Goal: Task Accomplishment & Management: Manage account settings

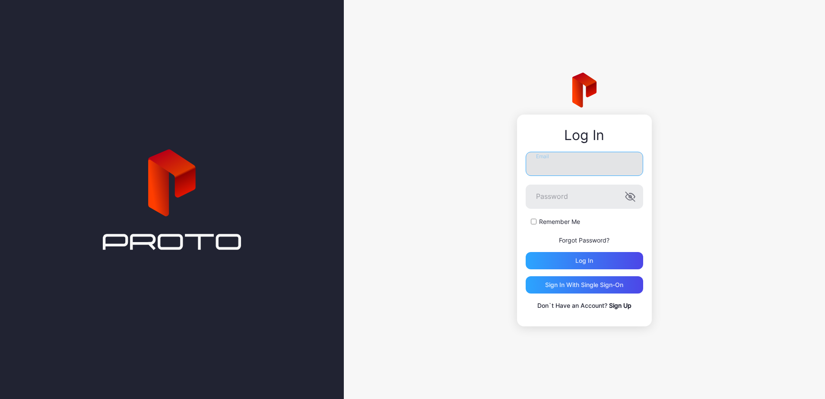
type input "**********"
click at [585, 172] on input "**********" at bounding box center [583, 164] width 117 height 24
click at [489, 253] on div "**********" at bounding box center [584, 199] width 481 height 399
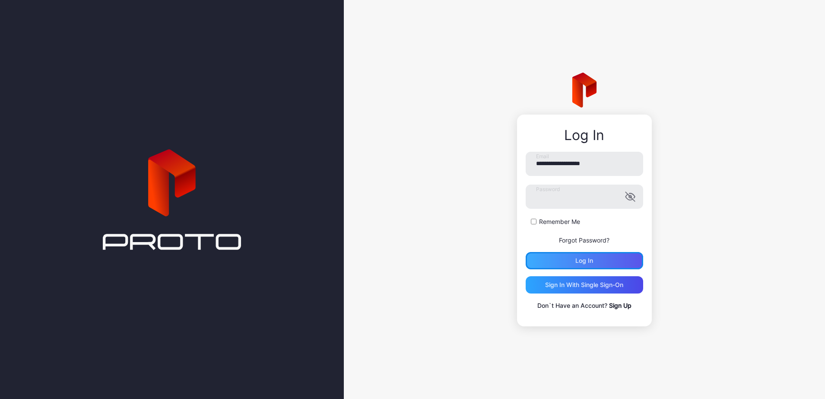
click at [572, 266] on div "Log in" at bounding box center [583, 260] width 117 height 17
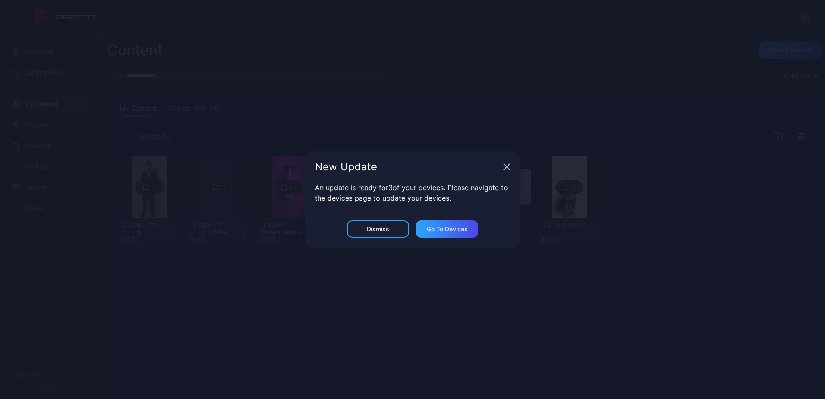
click at [503, 169] on div "New Update" at bounding box center [412, 166] width 216 height 31
click at [506, 167] on icon "button" at bounding box center [507, 167] width 6 height 6
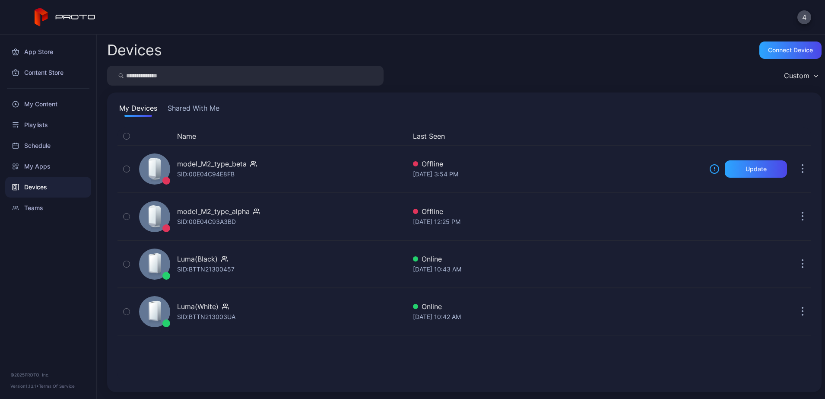
click at [192, 111] on button "Shared With Me" at bounding box center [193, 110] width 55 height 14
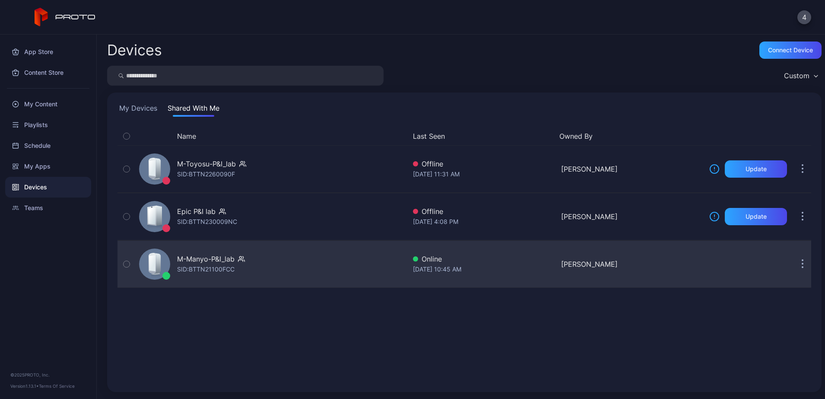
click at [794, 269] on button "button" at bounding box center [802, 263] width 17 height 17
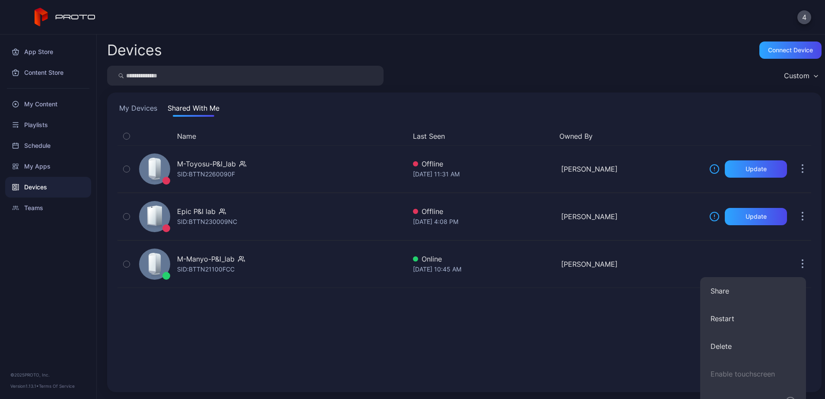
click at [375, 316] on div "Name Last Seen Owned By M-Toyosu-P&I_lab SID: BTTN2260090F Offline Sep 12, 2025…" at bounding box center [463, 254] width 693 height 254
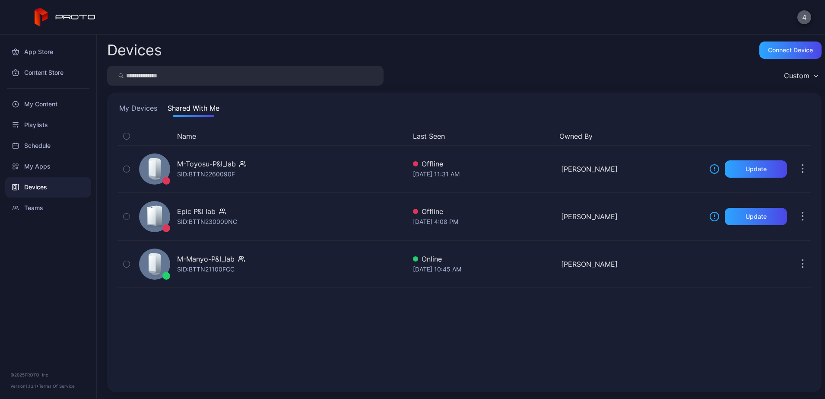
click at [804, 23] on button "4" at bounding box center [804, 17] width 14 height 14
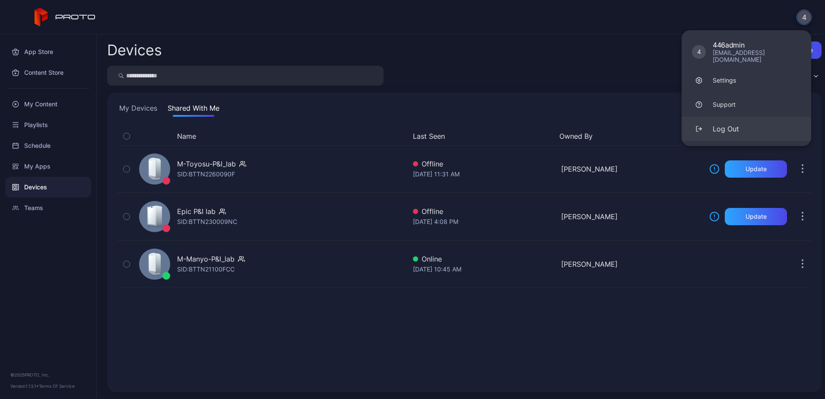
click at [728, 127] on button "Log Out" at bounding box center [746, 129] width 130 height 24
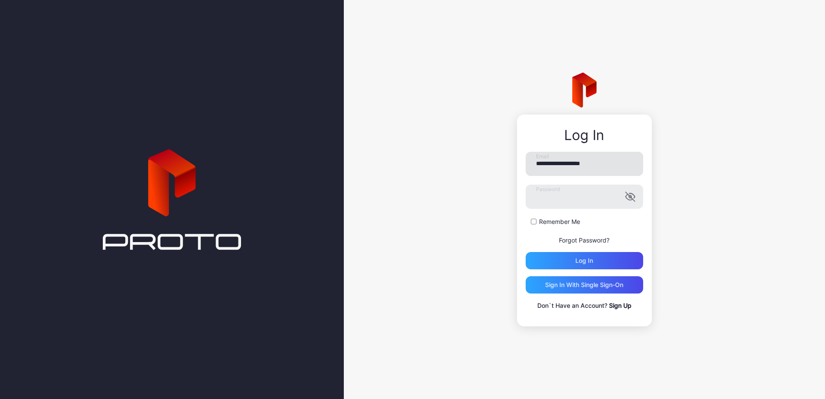
drag, startPoint x: 506, startPoint y: 167, endPoint x: 551, endPoint y: 163, distance: 46.0
click at [514, 166] on div "**********" at bounding box center [584, 199] width 481 height 399
click at [553, 163] on input "**********" at bounding box center [583, 164] width 117 height 24
click at [554, 162] on input "**********" at bounding box center [583, 164] width 117 height 24
drag, startPoint x: 554, startPoint y: 162, endPoint x: 544, endPoint y: 170, distance: 12.6
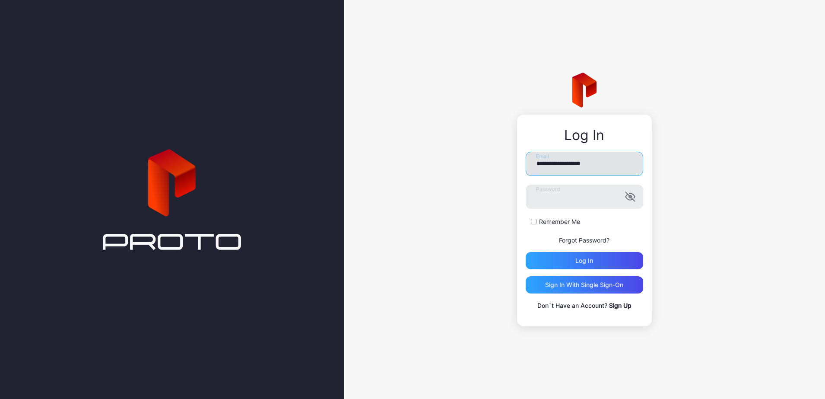
click at [544, 170] on input "**********" at bounding box center [583, 164] width 117 height 24
paste input "******"
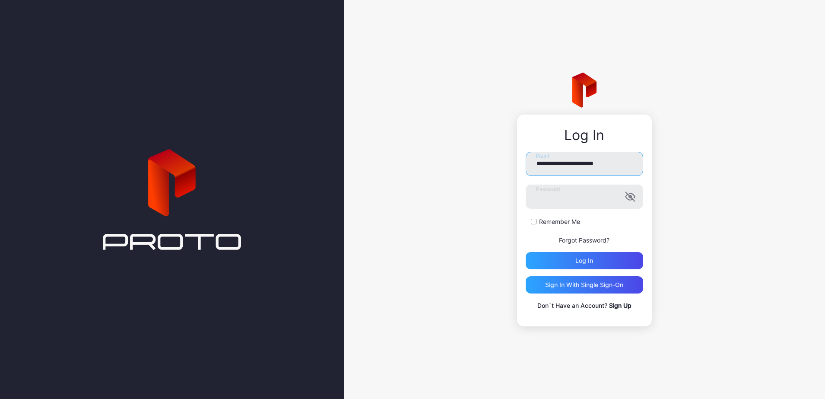
type input "**********"
click at [426, 189] on div "**********" at bounding box center [584, 199] width 481 height 399
click at [536, 263] on div "Log in" at bounding box center [583, 260] width 117 height 17
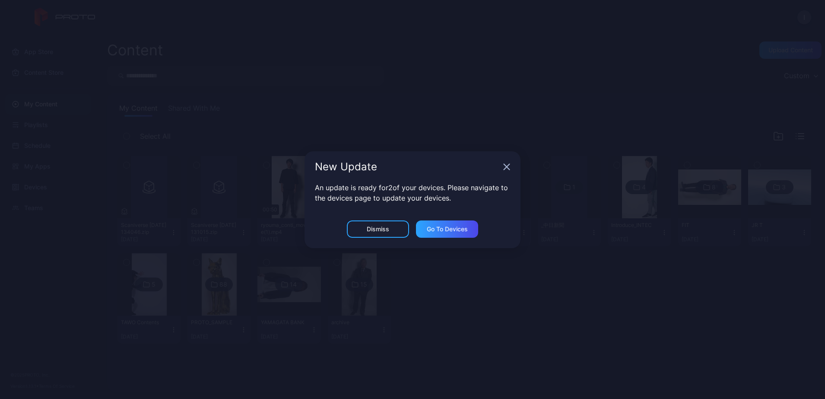
click at [509, 168] on icon "button" at bounding box center [506, 166] width 7 height 7
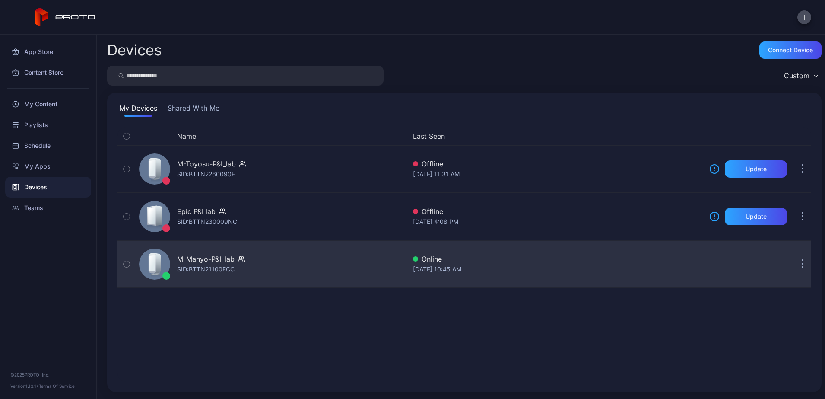
click at [794, 262] on button "button" at bounding box center [802, 263] width 17 height 17
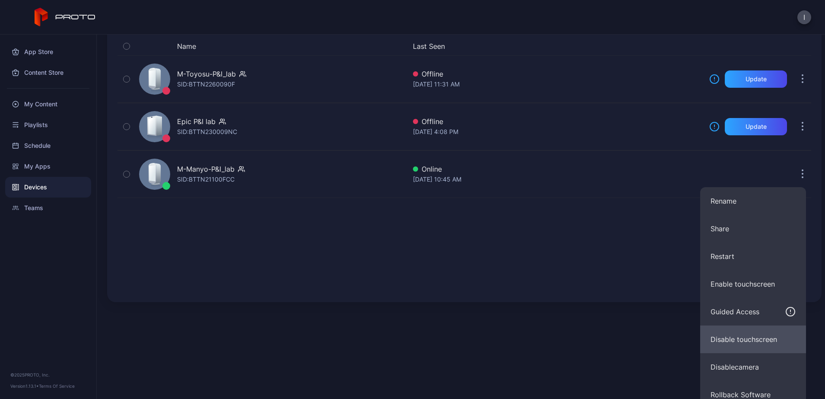
scroll to position [99, 0]
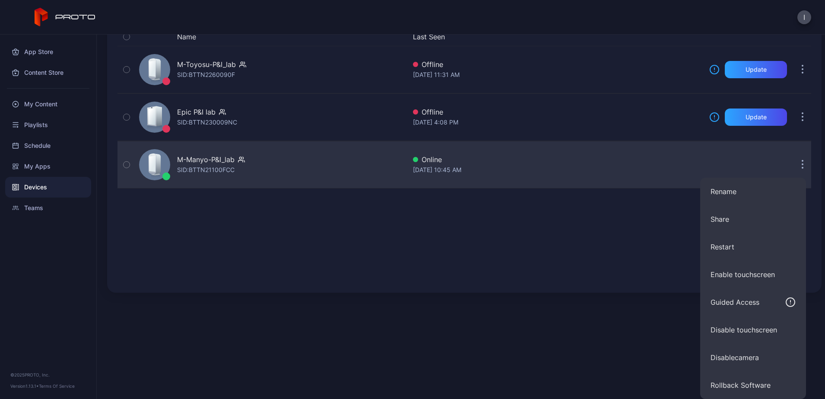
click at [250, 166] on div "M-Toyosu-P&I_lab SID: BTTN2260090F Offline Sep 12, 2025 at 11:31 AM Update Epic…" at bounding box center [463, 117] width 693 height 142
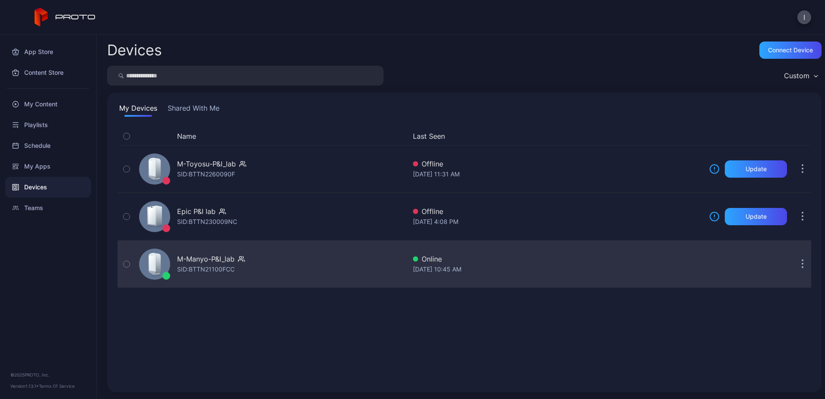
click at [228, 277] on div "M-Manyo-P&I_lab SID: BTTN21100FCC" at bounding box center [271, 263] width 270 height 43
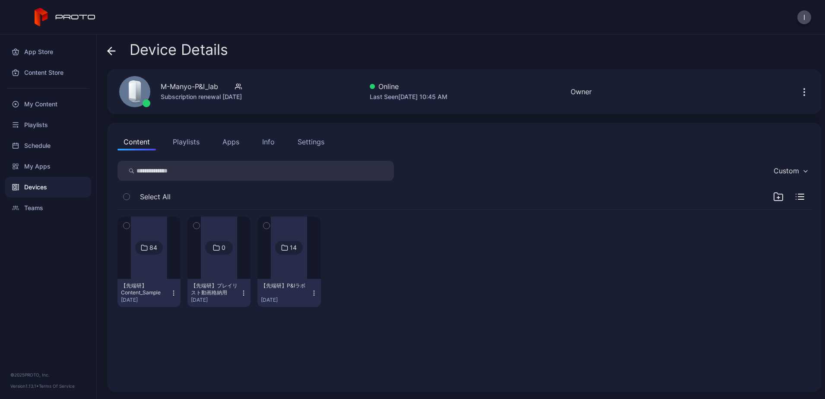
click at [270, 143] on div "Info" at bounding box center [268, 141] width 13 height 10
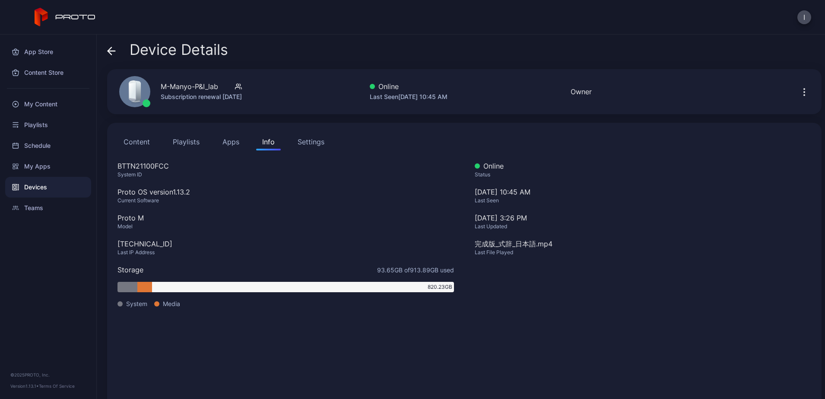
click at [305, 139] on div "Settings" at bounding box center [310, 141] width 27 height 10
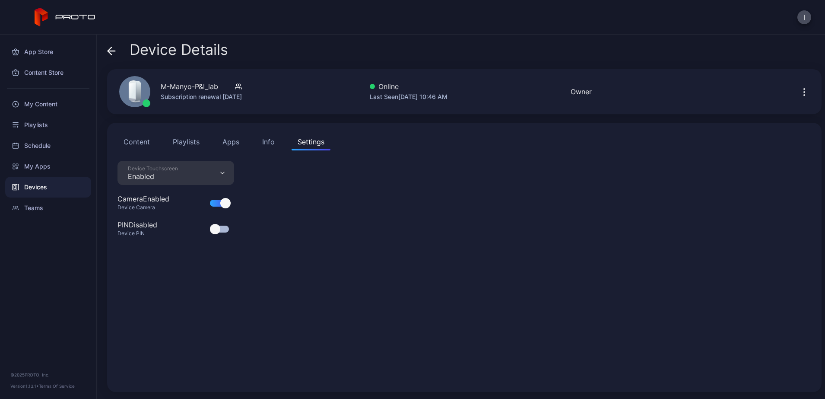
click at [194, 167] on div "Device Touchscreen Enabled" at bounding box center [175, 173] width 117 height 24
click at [354, 244] on div "Device Touchscreen Enabled Camera Enabled Device Camera PIN Disabled Device PIN" at bounding box center [463, 271] width 693 height 221
click at [799, 89] on icon "button" at bounding box center [804, 92] width 10 height 10
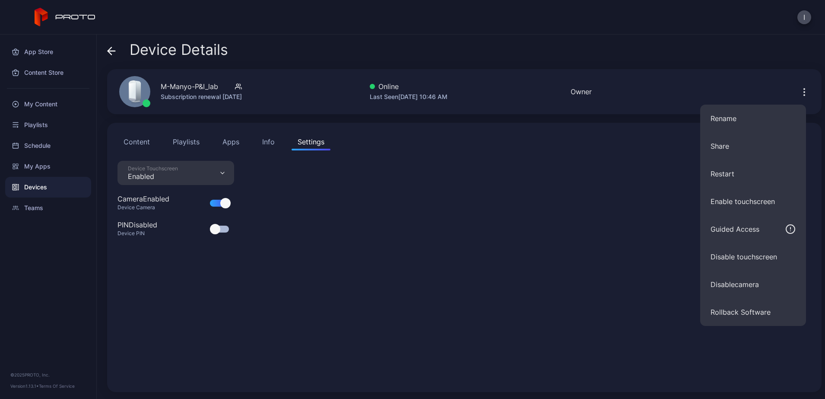
click at [398, 275] on div "Device Touchscreen Enabled Camera Enabled Device Camera PIN Disabled Device PIN" at bounding box center [463, 271] width 693 height 221
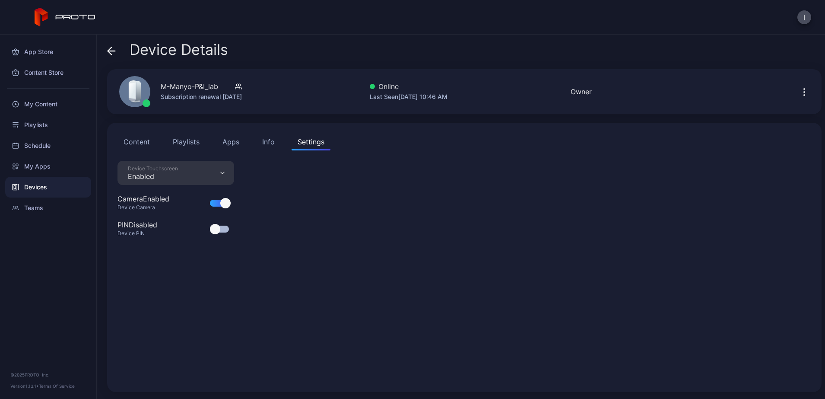
click at [115, 51] on icon at bounding box center [111, 51] width 7 height 0
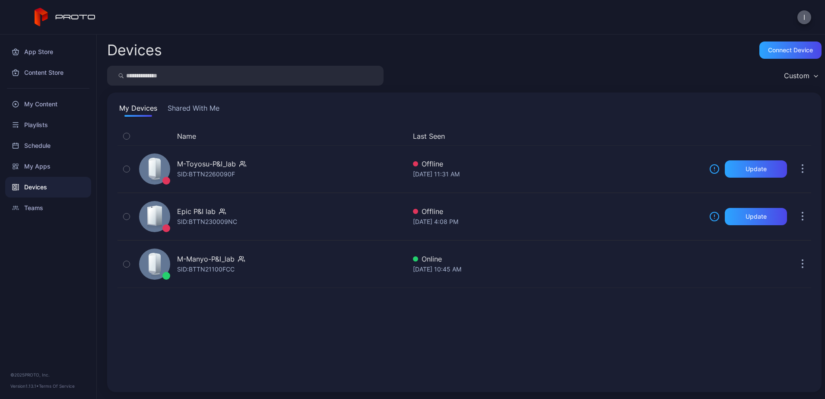
click at [804, 22] on button "I" at bounding box center [804, 17] width 14 height 14
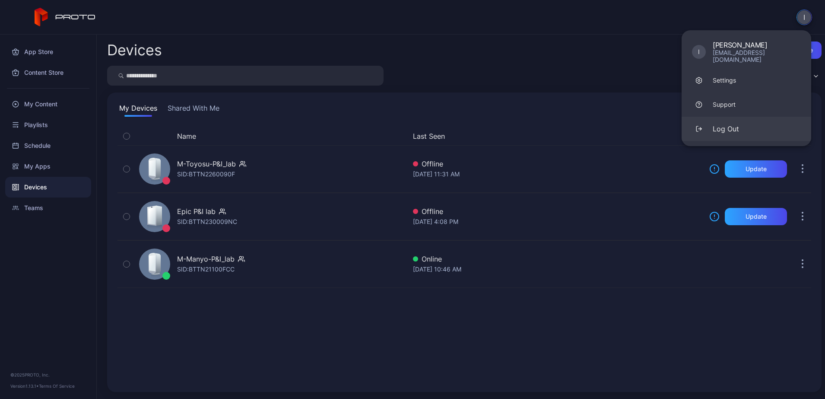
click at [733, 123] on div "Log Out" at bounding box center [725, 128] width 26 height 10
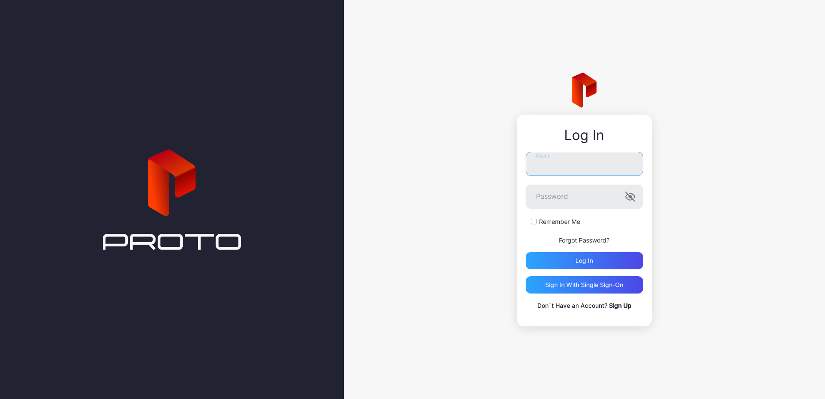
type input "**********"
click at [614, 307] on link "Sign Up" at bounding box center [620, 304] width 22 height 7
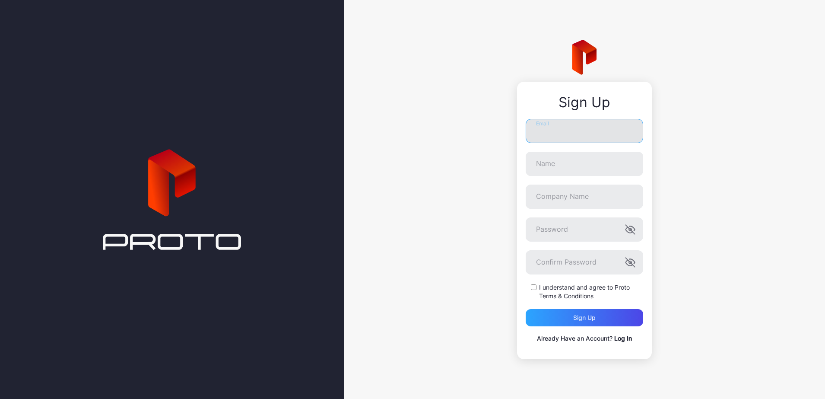
click at [561, 126] on input "Email" at bounding box center [583, 131] width 117 height 24
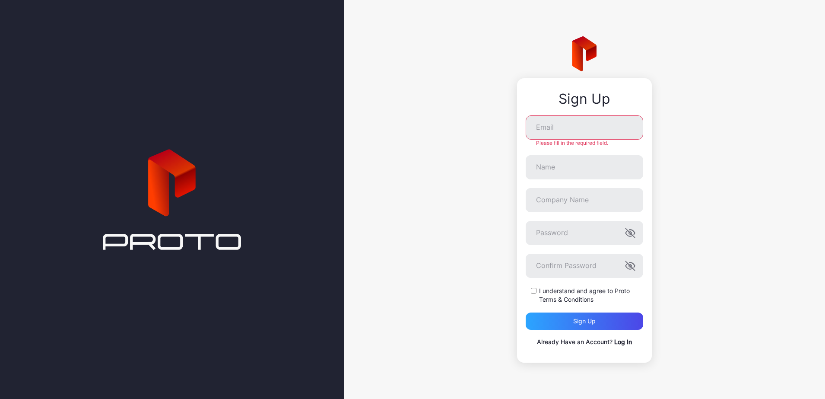
click at [459, 140] on div "Sign Up Email Please fill in the required field. Name Company Name Password Con…" at bounding box center [584, 199] width 481 height 399
click at [556, 125] on input "Email" at bounding box center [583, 127] width 117 height 24
click at [460, 133] on div "Sign Up Email Please fill in the required field. Name Company Name Password Con…" at bounding box center [584, 199] width 481 height 399
click at [565, 120] on input "Email" at bounding box center [583, 127] width 117 height 24
click at [489, 195] on div "Sign Up Email Please fill in the required field. Name Company Name Password Con…" at bounding box center [584, 199] width 481 height 399
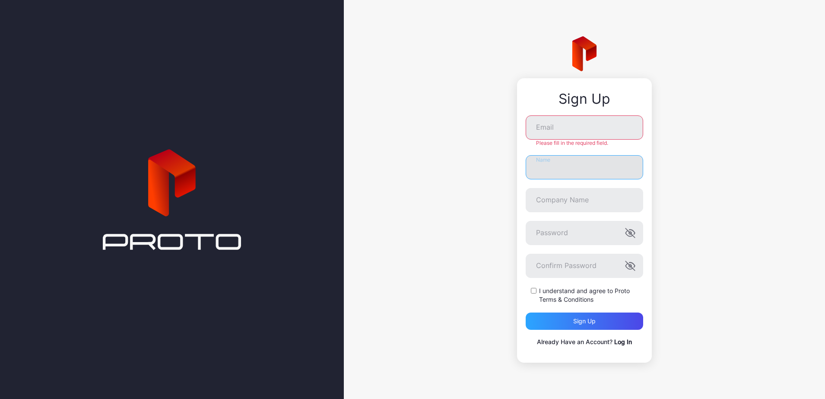
click at [547, 177] on input "Name" at bounding box center [583, 167] width 117 height 24
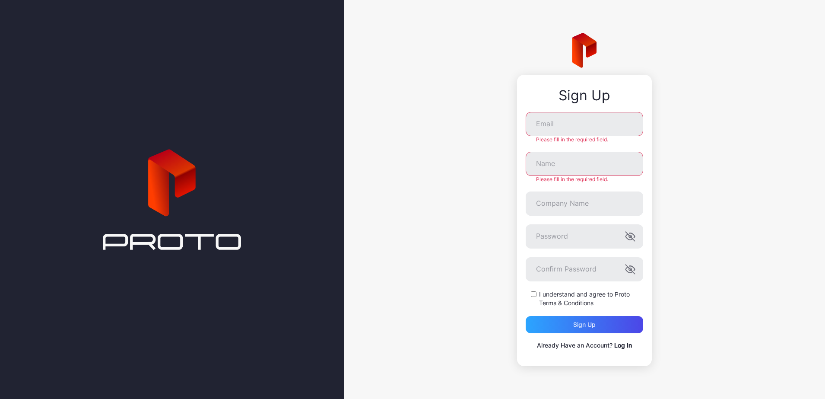
click at [422, 182] on div "Sign Up Email Please fill in the required field. Name Please fill in the requir…" at bounding box center [584, 199] width 481 height 399
click at [621, 196] on input "Company Name" at bounding box center [583, 203] width 117 height 24
click at [469, 208] on div "Sign Up Email Please fill in the required field. Name Please fill in the requir…" at bounding box center [584, 199] width 481 height 399
click at [556, 201] on input "Company Name" at bounding box center [583, 203] width 117 height 24
click at [443, 275] on div "Sign Up Email Please fill in the required field. Name Please fill in the requir…" at bounding box center [584, 199] width 481 height 399
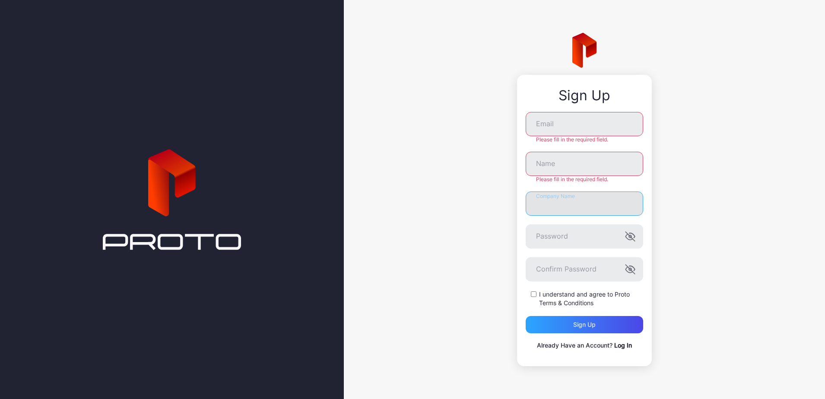
click at [566, 209] on input "Company Name" at bounding box center [583, 203] width 117 height 24
click at [417, 233] on div "Sign Up Email Please fill in the required field. Name Please fill in the requir…" at bounding box center [584, 199] width 481 height 399
click at [475, 220] on div "Sign Up Email Please fill in the required field. Name Please fill in the requir…" at bounding box center [584, 199] width 481 height 399
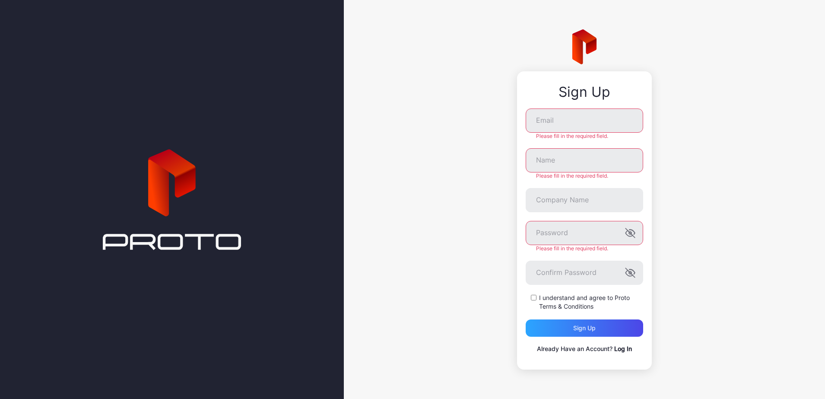
click at [468, 198] on div "Sign Up Email Please fill in the required field. Name Please fill in the requir…" at bounding box center [584, 199] width 481 height 399
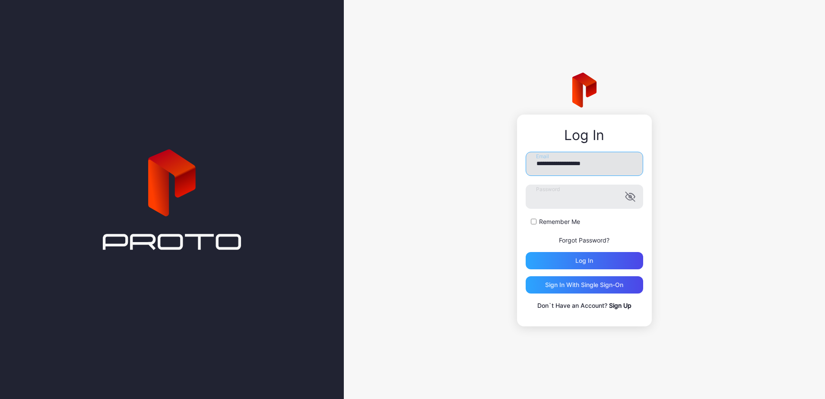
click at [567, 161] on input "**********" at bounding box center [583, 164] width 117 height 24
click at [427, 248] on div "**********" at bounding box center [584, 199] width 481 height 399
click at [540, 214] on form "**********" at bounding box center [583, 210] width 117 height 117
click at [577, 163] on input "**********" at bounding box center [583, 164] width 117 height 24
type input "**********"
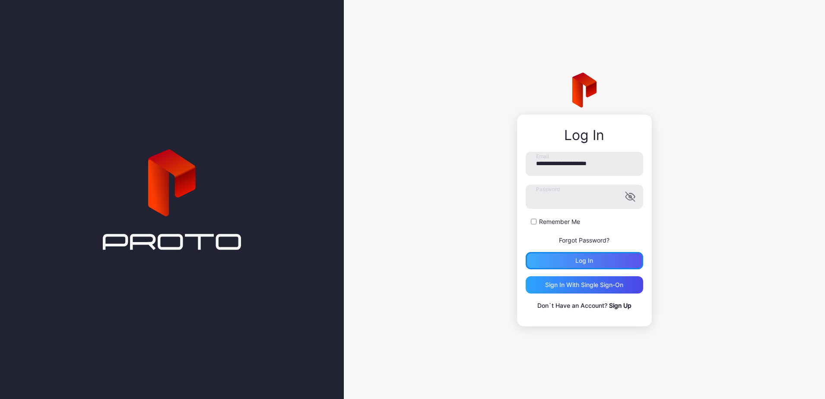
click at [573, 259] on div "Log in" at bounding box center [583, 260] width 117 height 17
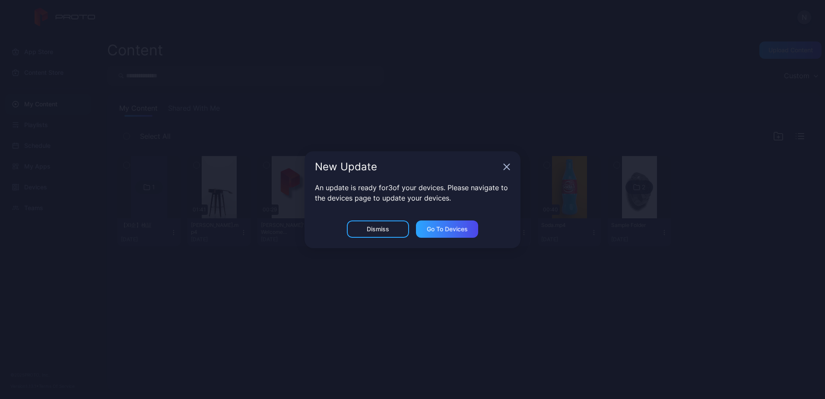
click at [510, 165] on div "New Update" at bounding box center [412, 166] width 216 height 31
click at [510, 166] on icon "button" at bounding box center [506, 166] width 7 height 7
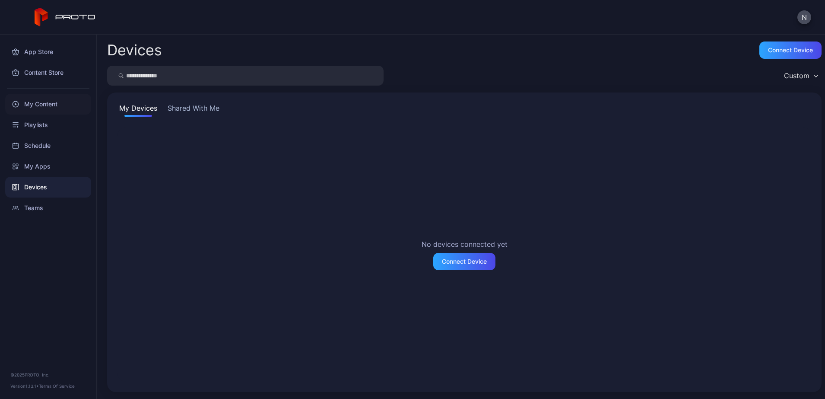
click at [44, 96] on div "My Content" at bounding box center [48, 104] width 86 height 21
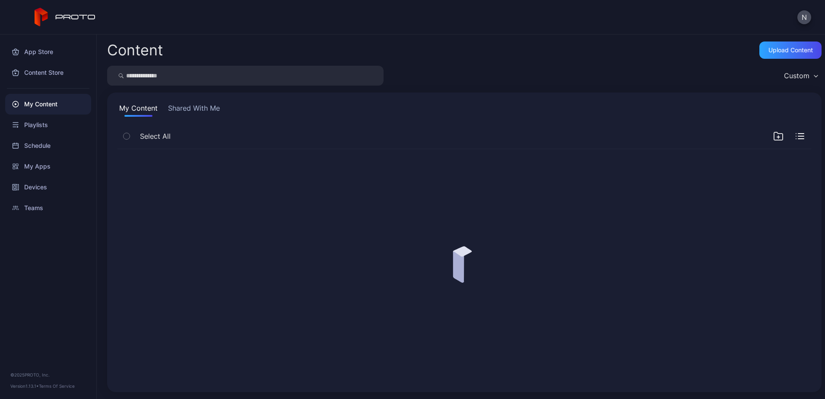
click at [41, 104] on div "My Content" at bounding box center [48, 104] width 86 height 21
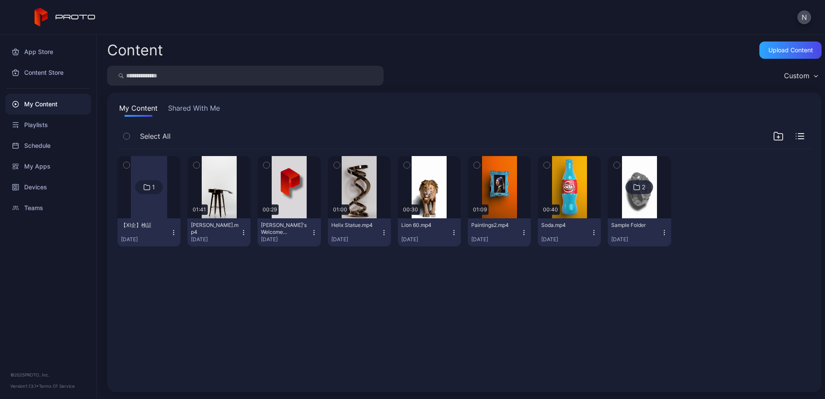
click at [199, 113] on button "Shared With Me" at bounding box center [193, 110] width 55 height 14
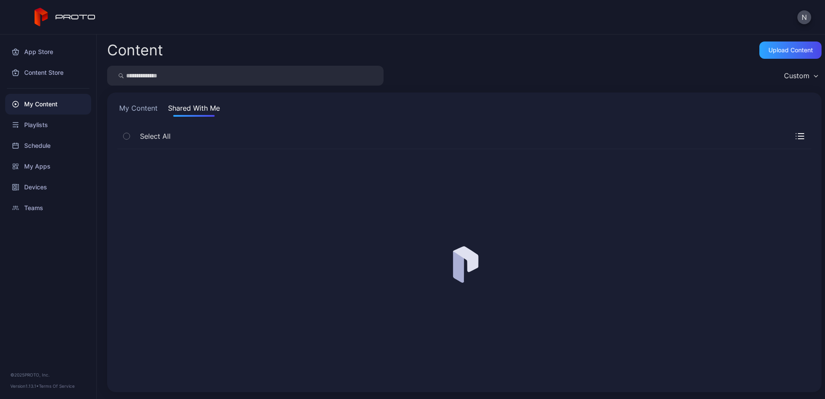
click at [153, 107] on button "My Content" at bounding box center [138, 110] width 42 height 14
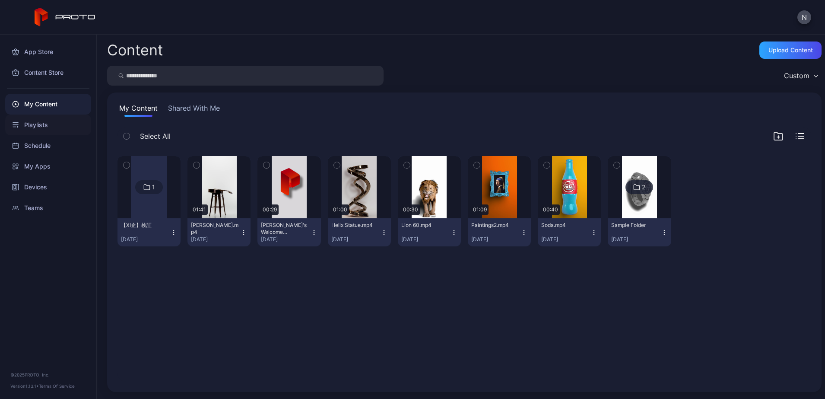
click at [27, 123] on div "Playlists" at bounding box center [48, 124] width 86 height 21
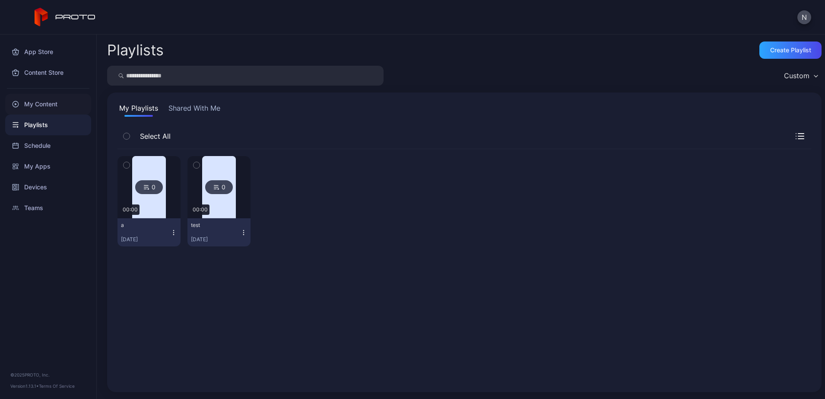
click at [61, 108] on div "My Content" at bounding box center [48, 104] width 86 height 21
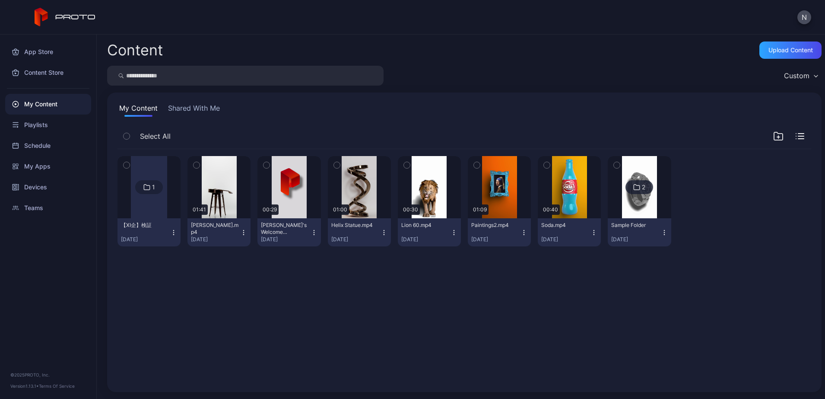
click at [181, 111] on button "Shared With Me" at bounding box center [193, 110] width 55 height 14
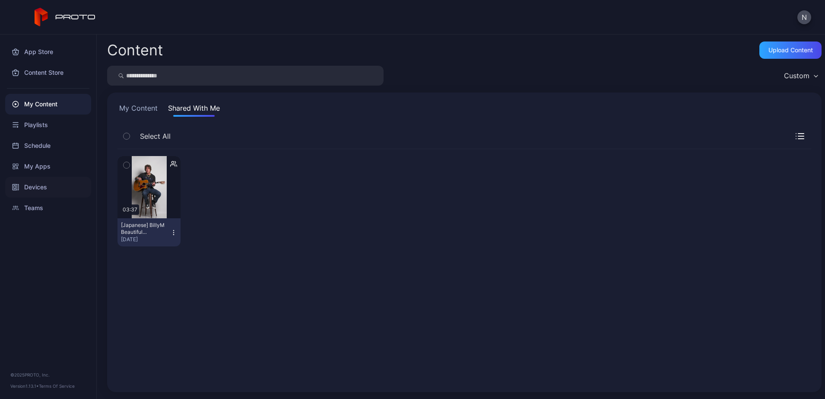
click at [27, 188] on div "Devices" at bounding box center [48, 187] width 86 height 21
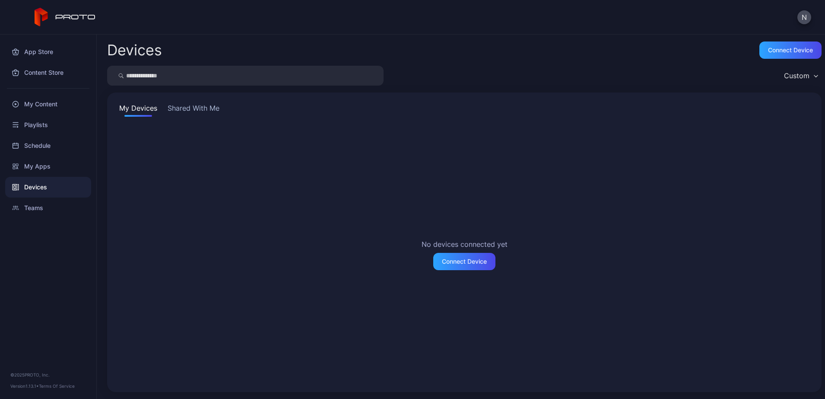
click at [193, 106] on button "Shared With Me" at bounding box center [193, 110] width 55 height 14
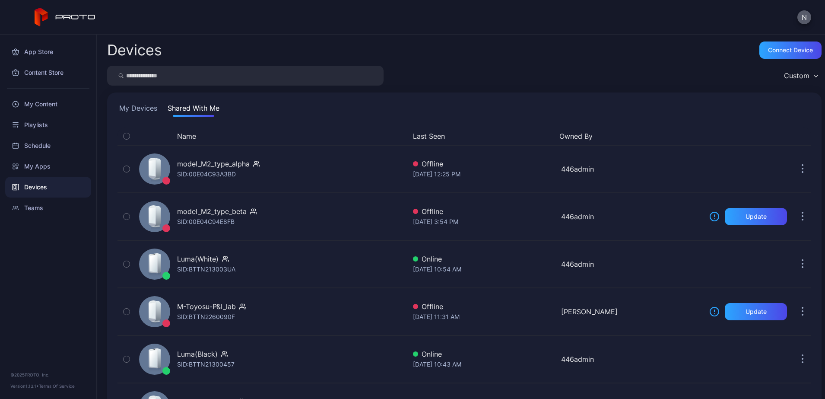
click at [804, 19] on button "N" at bounding box center [804, 17] width 14 height 14
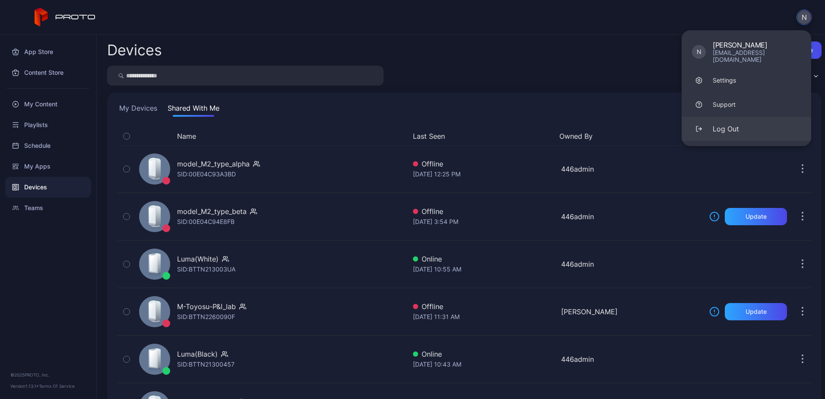
click at [731, 125] on div "Log Out" at bounding box center [725, 128] width 26 height 10
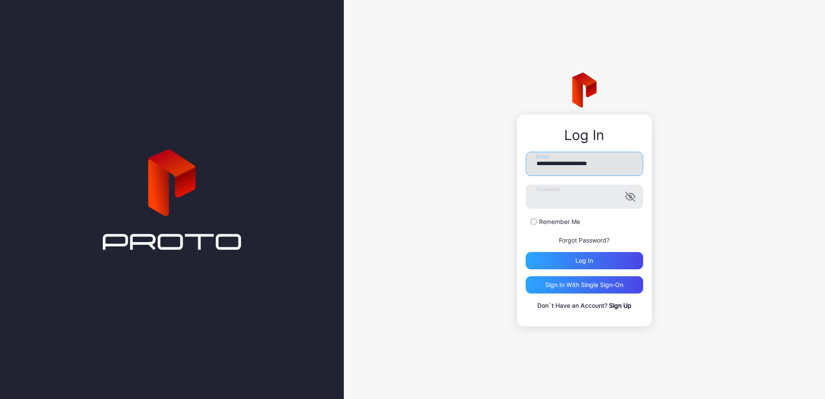
click at [592, 163] on input "**********" at bounding box center [583, 164] width 117 height 24
click at [601, 162] on input "**********" at bounding box center [583, 164] width 117 height 24
paste input "***"
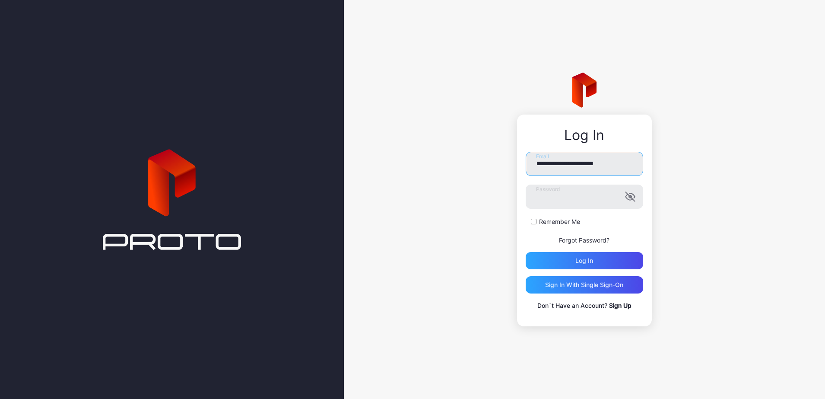
type input "**********"
click at [534, 262] on div "Log in" at bounding box center [583, 260] width 117 height 17
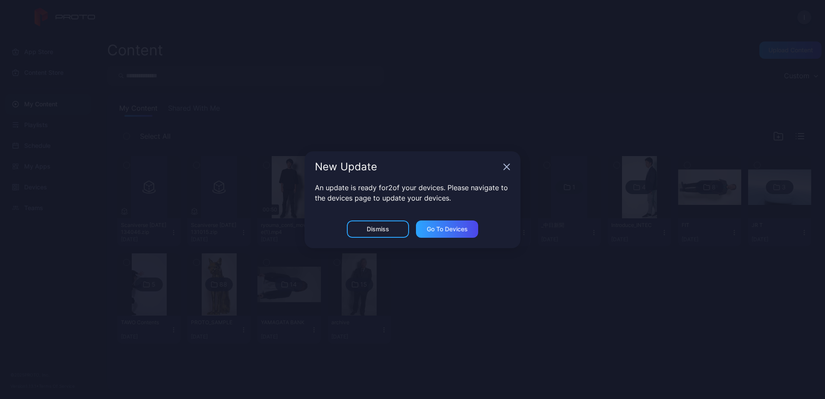
click at [506, 164] on icon "button" at bounding box center [506, 166] width 7 height 7
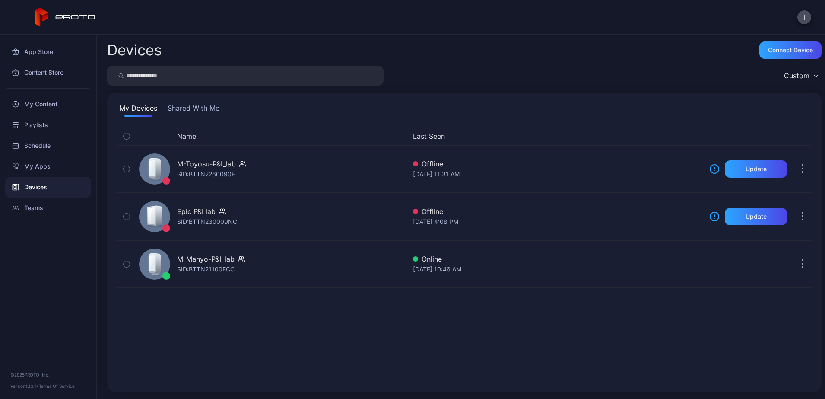
click at [185, 109] on button "Shared With Me" at bounding box center [193, 110] width 55 height 14
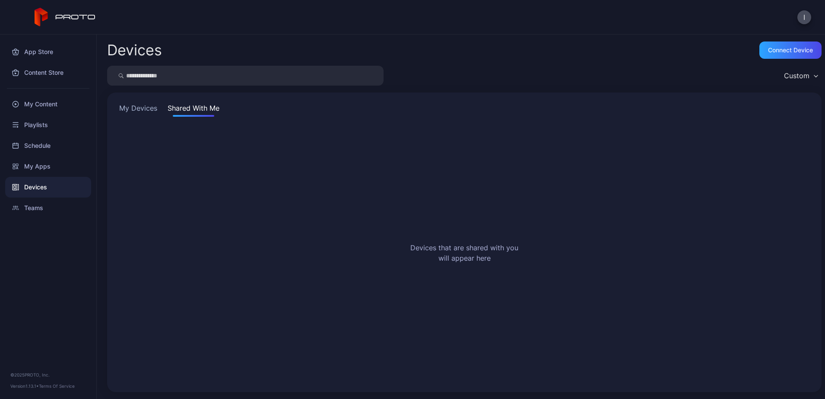
click at [141, 105] on button "My Devices" at bounding box center [137, 110] width 41 height 14
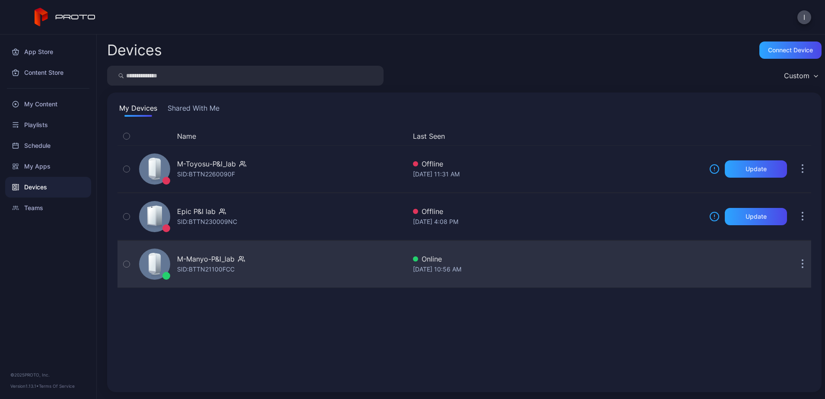
click at [802, 264] on icon "button" at bounding box center [802, 264] width 1 height 1
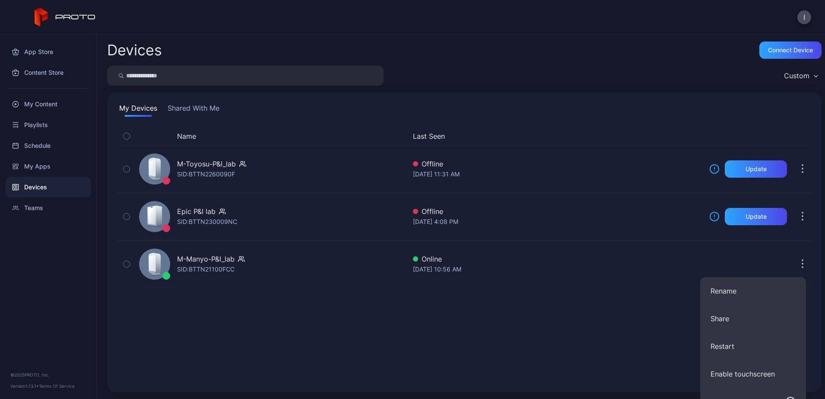
scroll to position [90, 0]
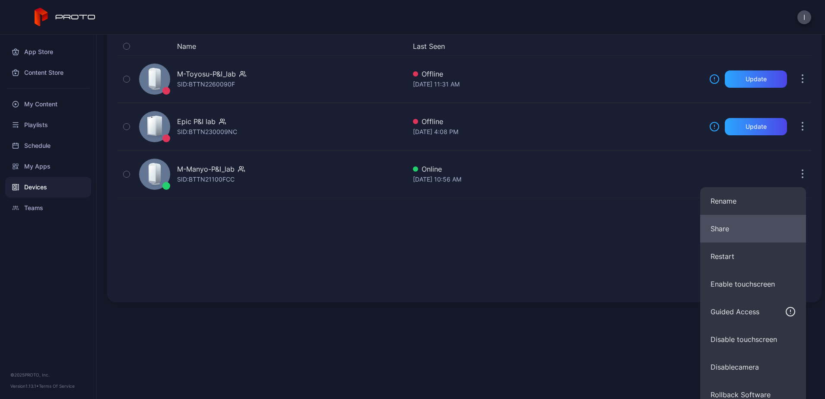
click at [736, 233] on button "Share" at bounding box center [753, 229] width 106 height 28
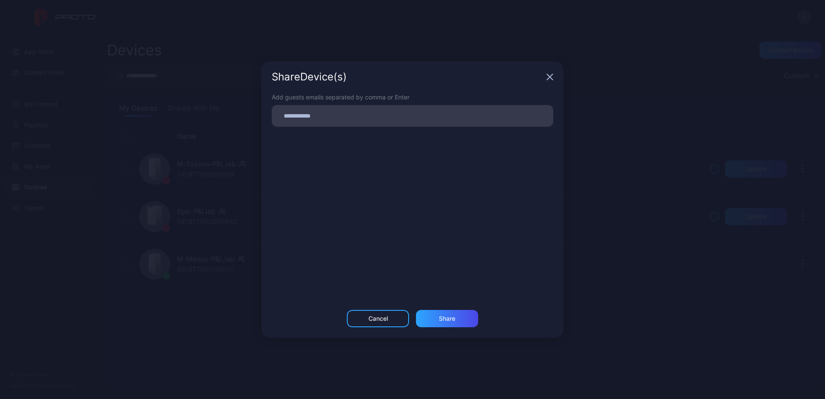
scroll to position [0, 0]
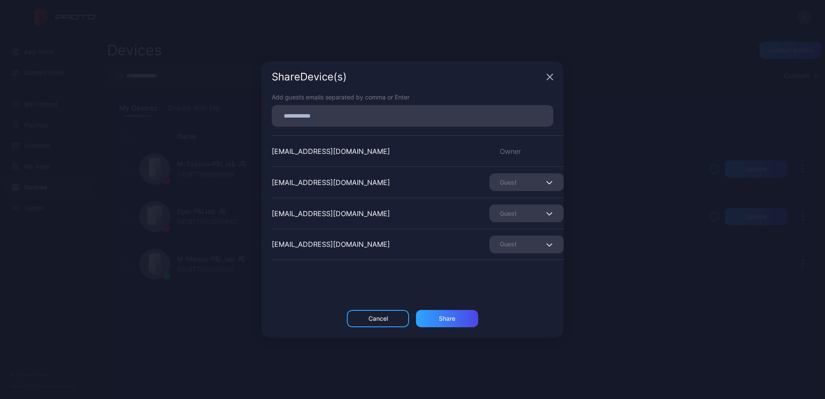
drag, startPoint x: 556, startPoint y: 72, endPoint x: 550, endPoint y: 78, distance: 8.5
click at [555, 73] on div "Share Device (s)" at bounding box center [412, 76] width 302 height 31
click at [549, 79] on icon "button" at bounding box center [549, 76] width 7 height 7
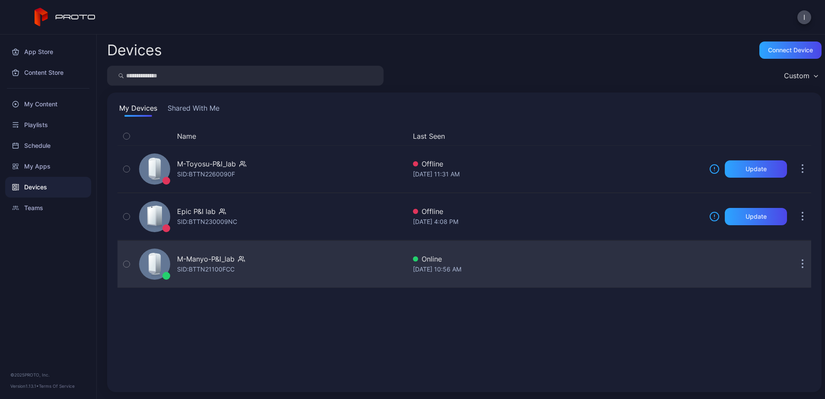
click at [794, 266] on button "button" at bounding box center [802, 263] width 17 height 17
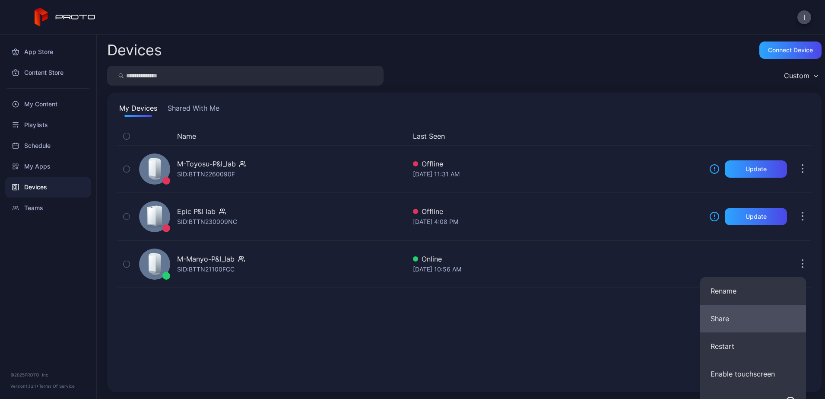
click at [737, 320] on button "Share" at bounding box center [753, 318] width 106 height 28
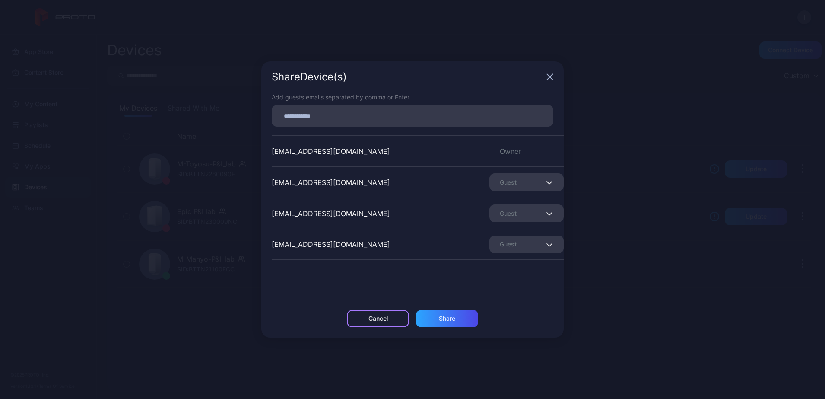
click at [354, 320] on div "Cancel" at bounding box center [378, 318] width 62 height 17
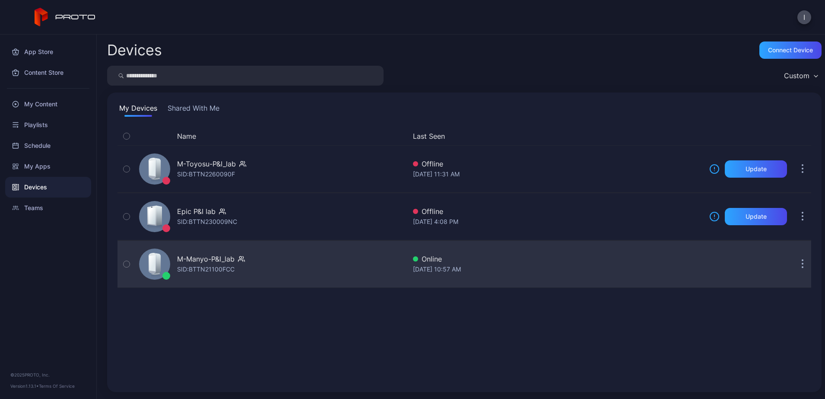
click at [802, 261] on icon "button" at bounding box center [802, 259] width 1 height 1
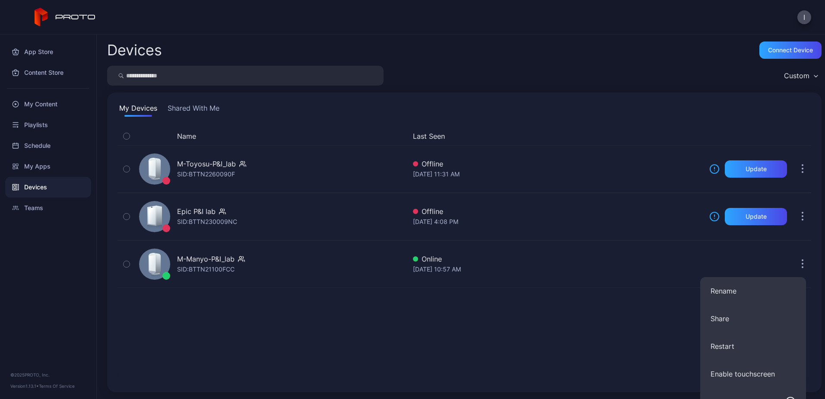
click at [532, 296] on div "Devices Connect device Custom My Devices Shared With Me Name Last Seen M-Toyosu…" at bounding box center [461, 217] width 728 height 364
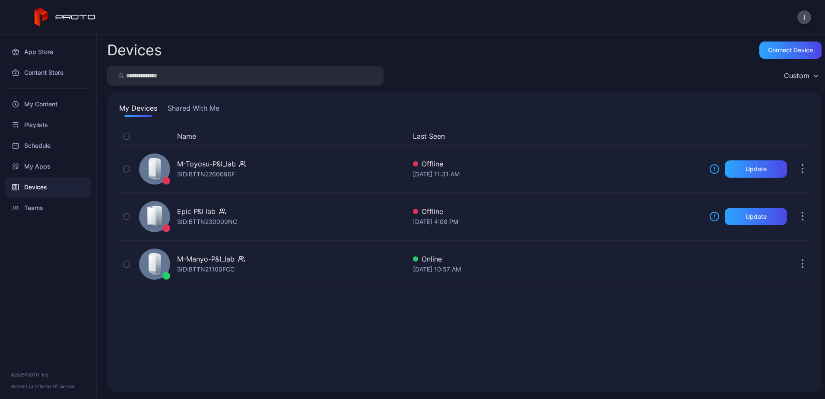
click at [190, 109] on button "Shared With Me" at bounding box center [193, 110] width 55 height 14
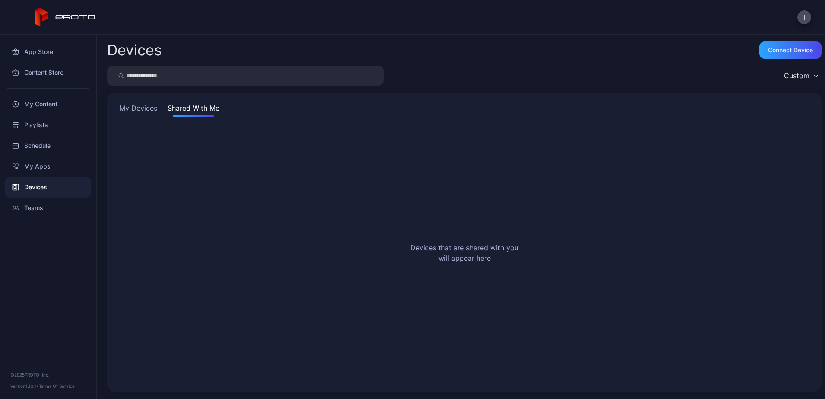
click at [133, 101] on div "My Devices Shared With Me Devices that are shared with you will appear here" at bounding box center [464, 241] width 714 height 299
click at [144, 108] on button "My Devices" at bounding box center [137, 110] width 41 height 14
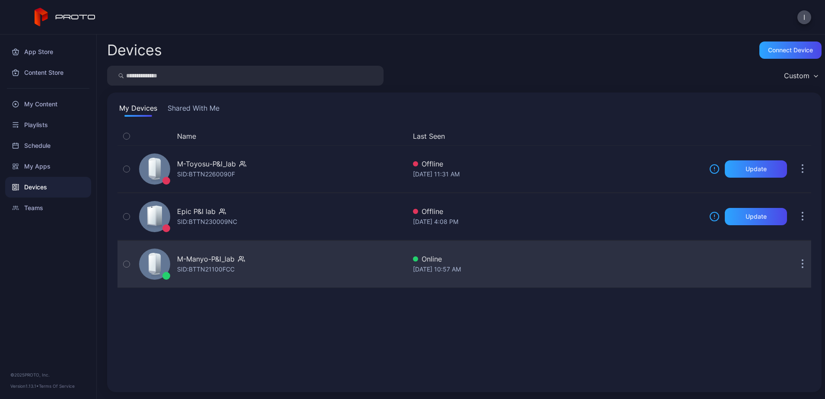
click at [250, 266] on div "M-Manyo-P&I_lab SID: BTTN21100FCC" at bounding box center [271, 263] width 270 height 43
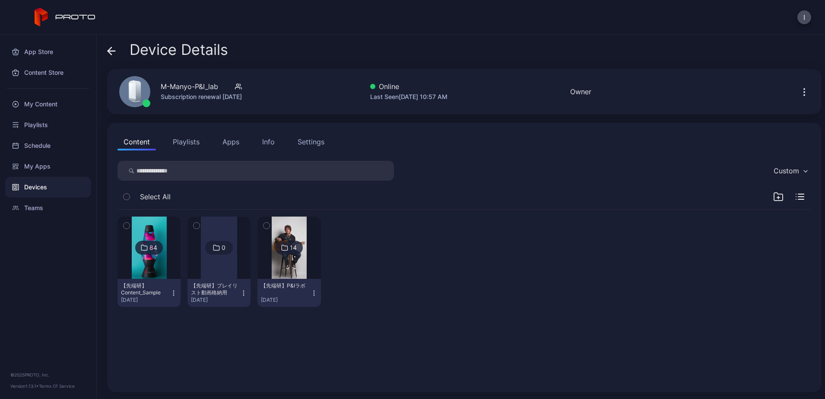
click at [799, 95] on icon "button" at bounding box center [804, 92] width 10 height 10
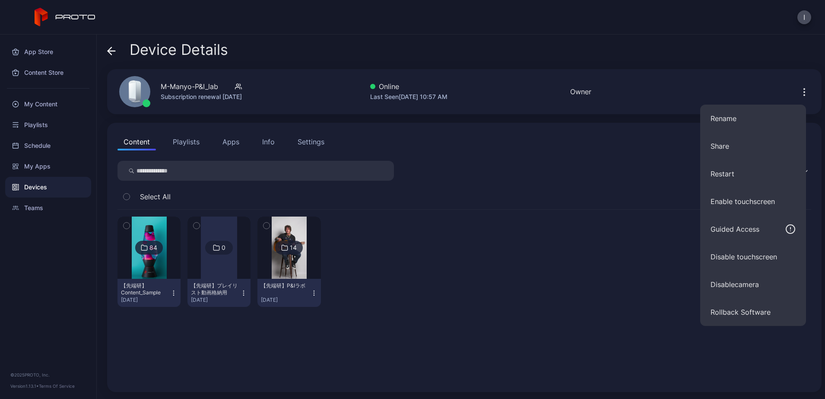
click at [108, 47] on icon at bounding box center [111, 51] width 9 height 9
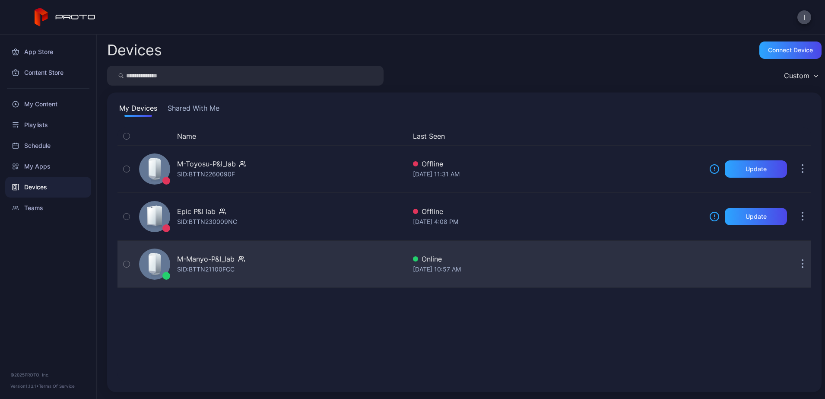
click at [794, 269] on button "button" at bounding box center [802, 263] width 17 height 17
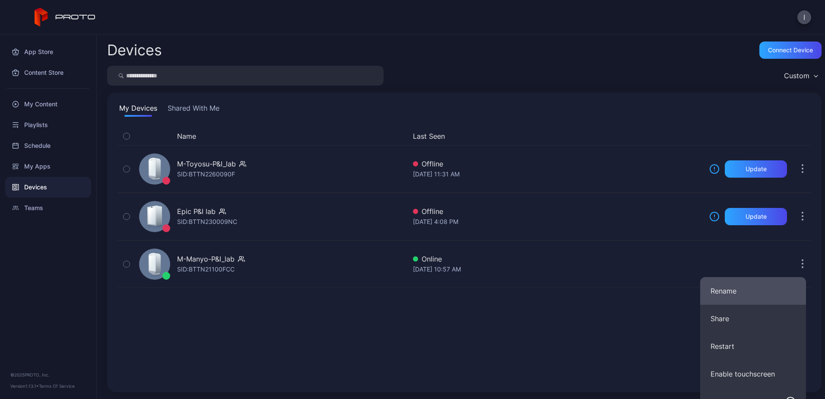
scroll to position [90, 0]
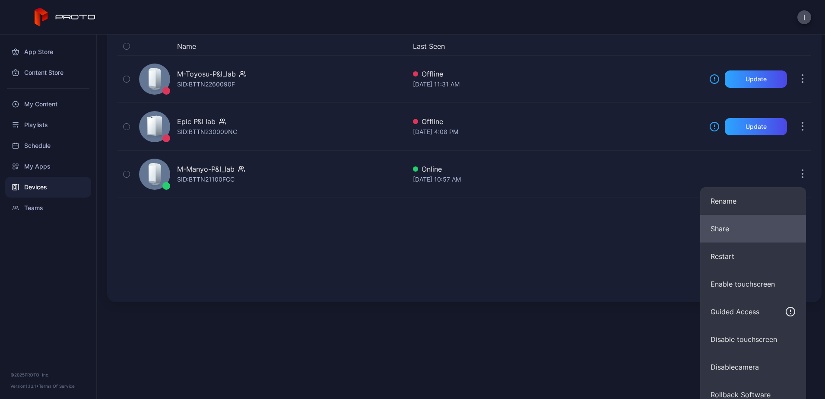
click at [741, 231] on button "Share" at bounding box center [753, 229] width 106 height 28
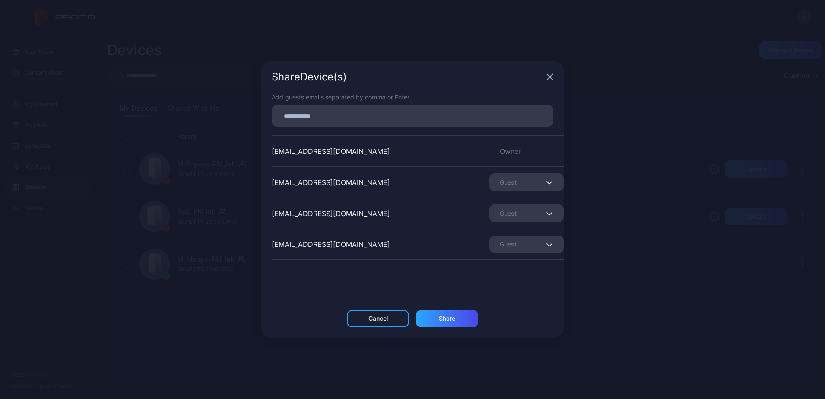
click at [320, 113] on input at bounding box center [412, 115] width 271 height 11
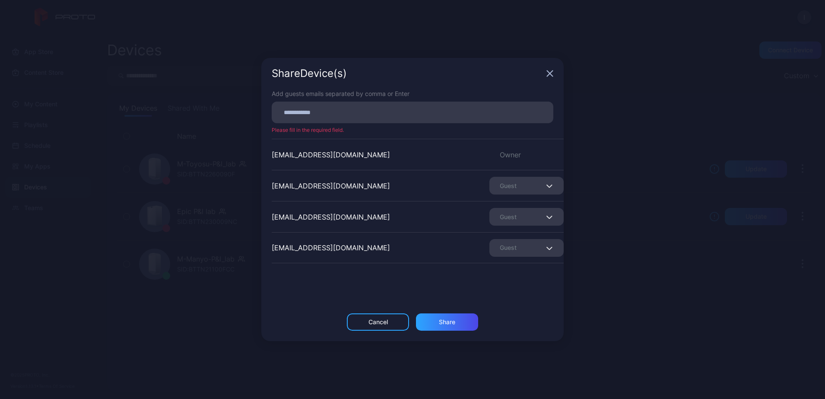
click at [410, 92] on div "Add guests emails separated by comma or Enter" at bounding box center [413, 93] width 282 height 9
click at [355, 118] on div at bounding box center [415, 112] width 276 height 16
click at [356, 114] on input at bounding box center [412, 112] width 271 height 11
click at [429, 82] on div "Share Device (s)" at bounding box center [412, 73] width 302 height 31
click at [322, 117] on input at bounding box center [412, 112] width 271 height 11
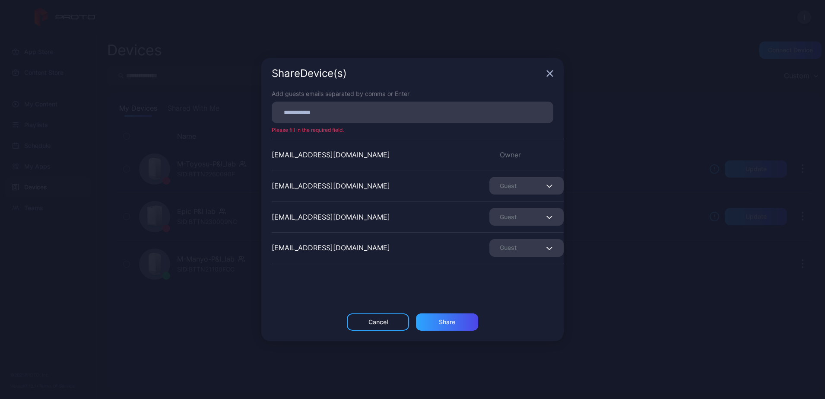
click at [308, 78] on div "Share Device (s)" at bounding box center [407, 73] width 271 height 10
click at [325, 242] on div "nakai_shintaro@intec.co.jp" at bounding box center [331, 247] width 118 height 10
click at [390, 329] on div "Cancel" at bounding box center [378, 321] width 62 height 17
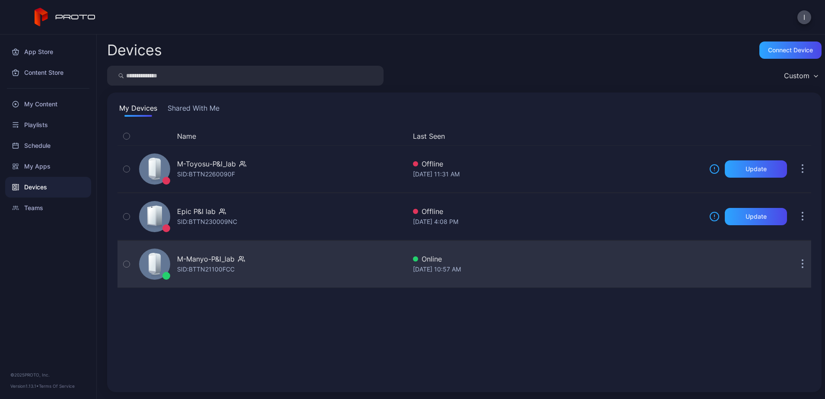
click at [794, 266] on button "button" at bounding box center [802, 263] width 17 height 17
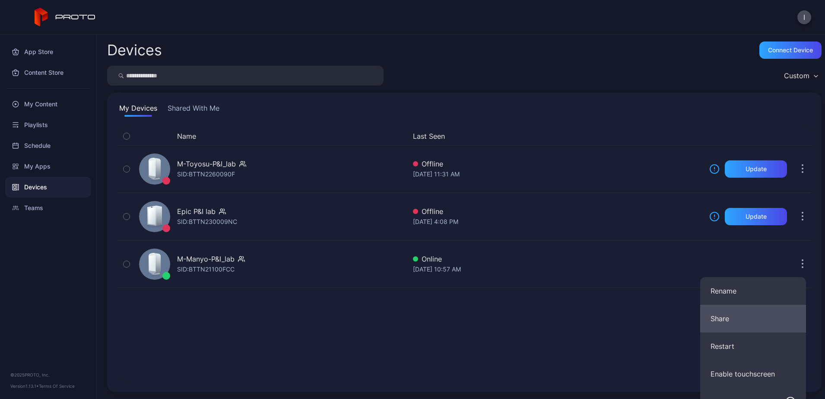
click at [731, 317] on button "Share" at bounding box center [753, 318] width 106 height 28
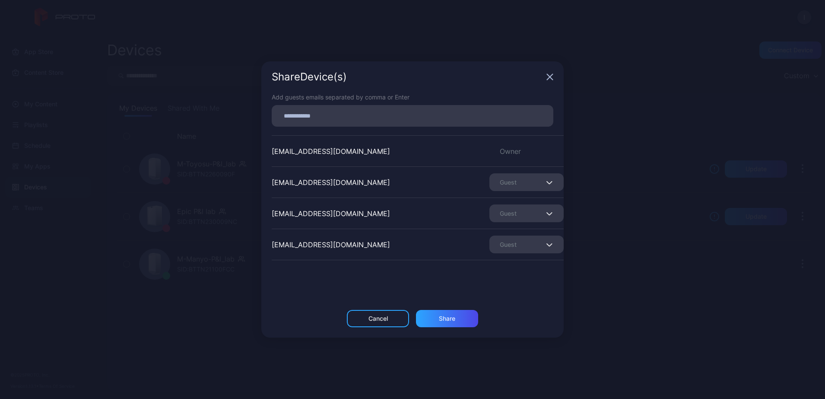
click at [500, 181] on div "Guest" at bounding box center [526, 182] width 74 height 18
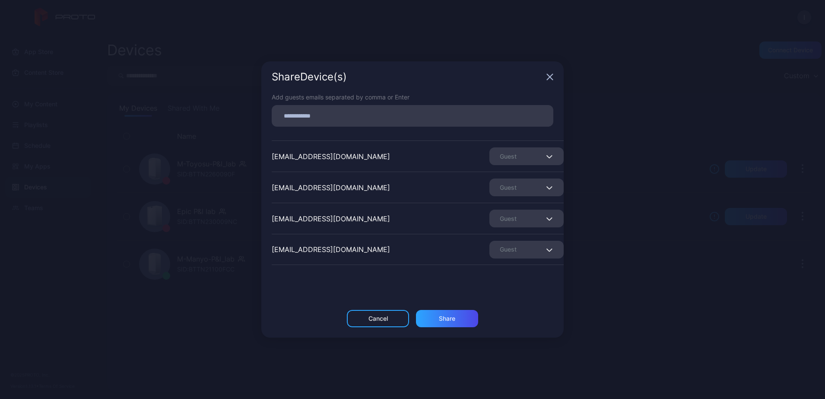
click at [387, 239] on div "nakai_shintaro@intec.co.jp Guest" at bounding box center [418, 249] width 292 height 31
click at [377, 317] on div "Cancel" at bounding box center [377, 318] width 19 height 7
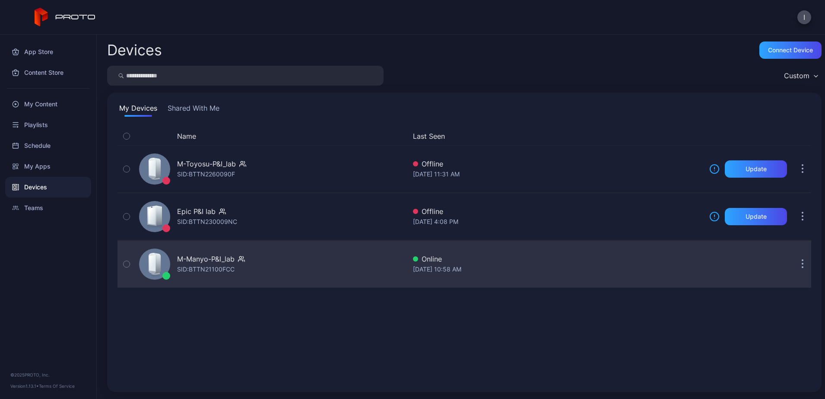
click at [794, 265] on button "button" at bounding box center [802, 263] width 17 height 17
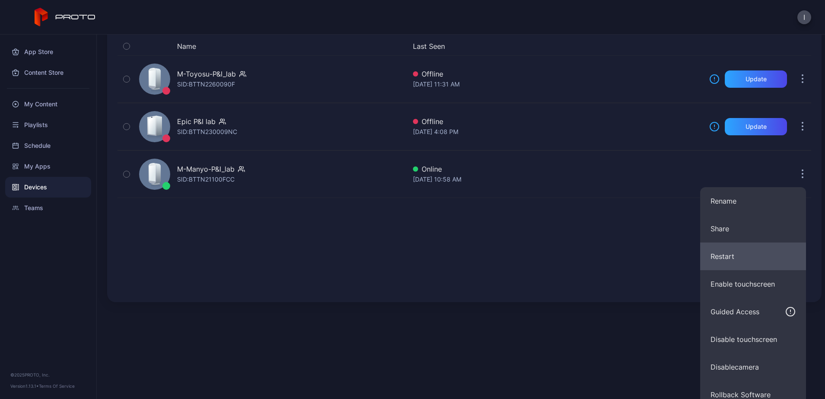
scroll to position [99, 0]
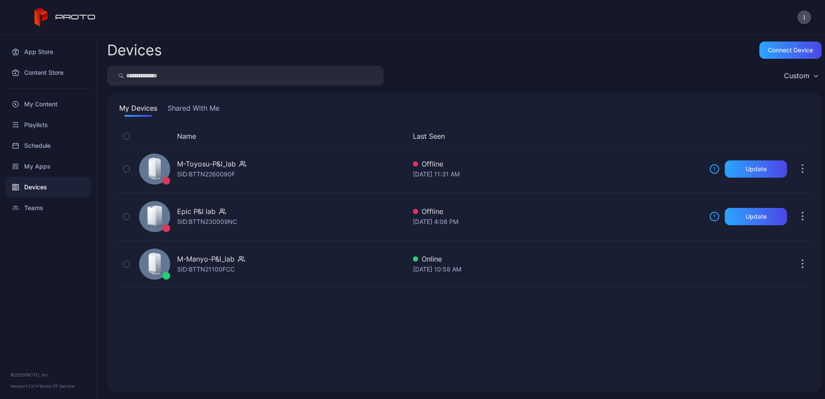
click at [341, 278] on div "Name Last Seen M-Toyosu-P&I_lab SID: BTTN2260090F Offline Sep 12, 2025 at 11:31…" at bounding box center [463, 254] width 693 height 254
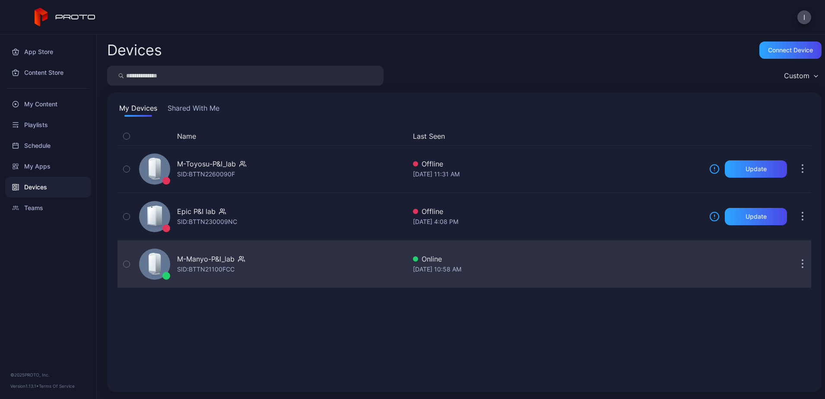
scroll to position [0, 0]
click at [238, 266] on div "M-Manyo-P&I_lab SID: BTTN21100FCC" at bounding box center [211, 263] width 68 height 21
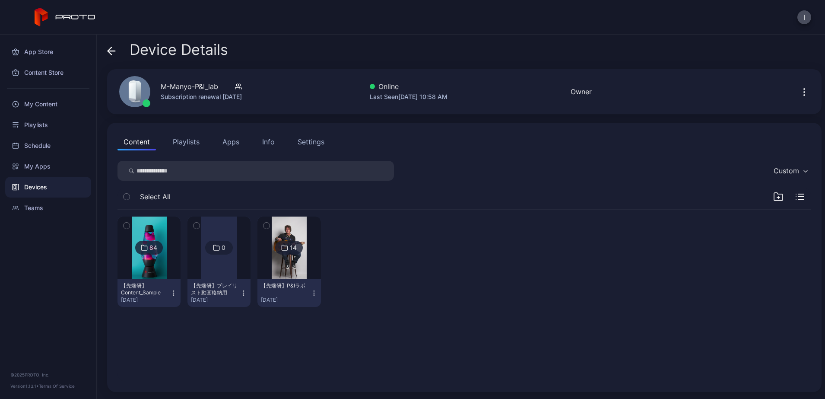
click at [804, 92] on icon "button" at bounding box center [804, 92] width 1 height 1
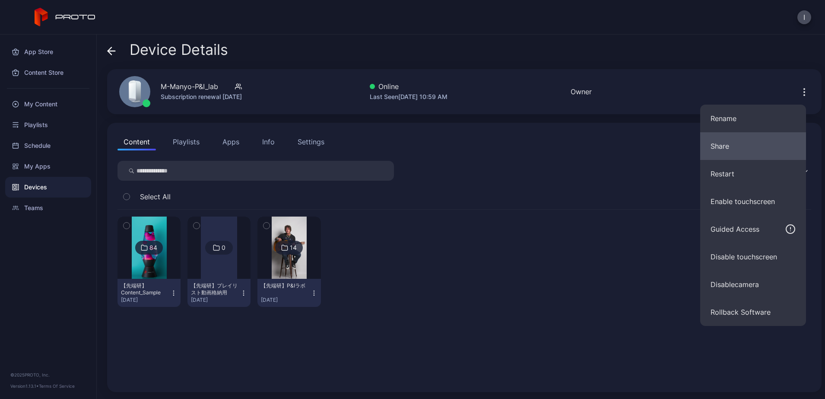
click at [721, 149] on button "Share" at bounding box center [753, 146] width 106 height 28
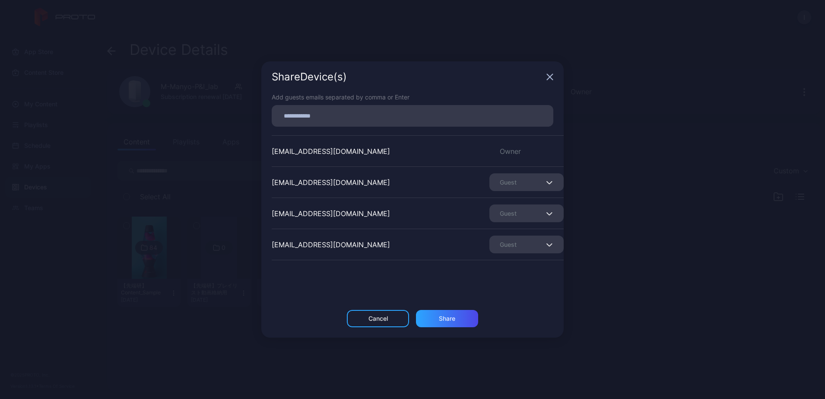
click at [547, 182] on icon "button" at bounding box center [549, 182] width 5 height 3
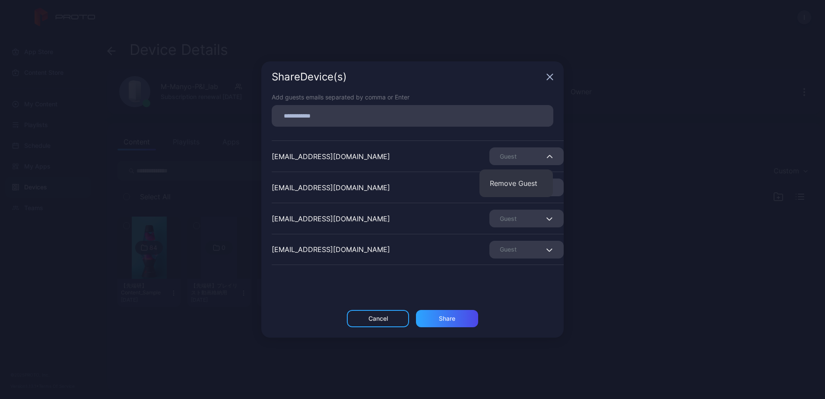
click at [668, 179] on div "Share Device (s) Add guests emails separated by comma or Enter ishida_shigeru@i…" at bounding box center [412, 199] width 825 height 399
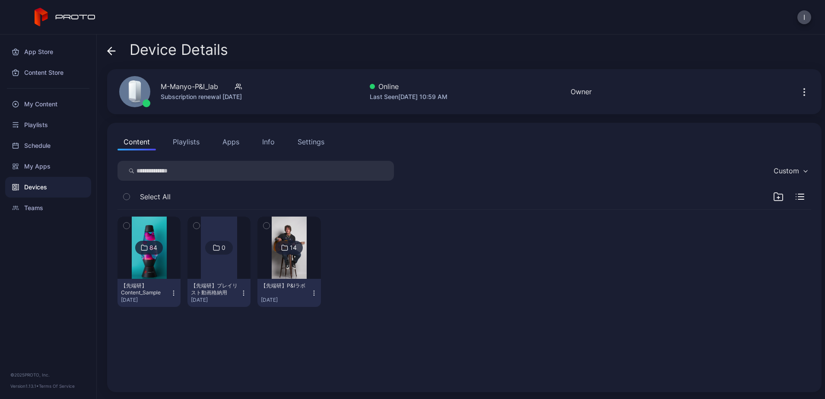
click at [109, 54] on icon at bounding box center [111, 51] width 9 height 9
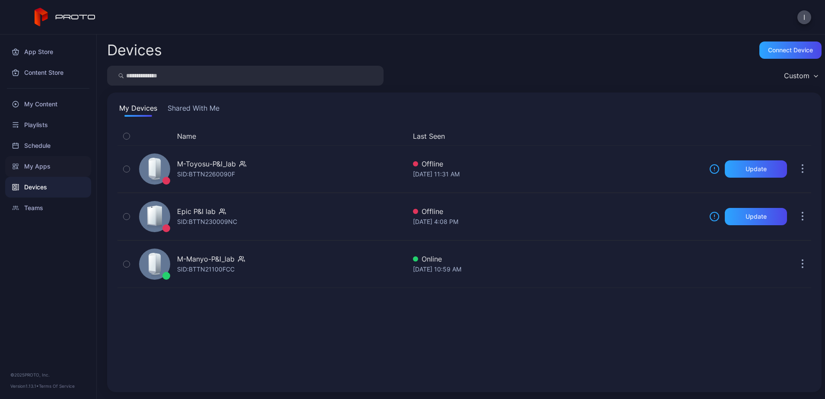
click at [50, 165] on div "My Apps" at bounding box center [48, 166] width 86 height 21
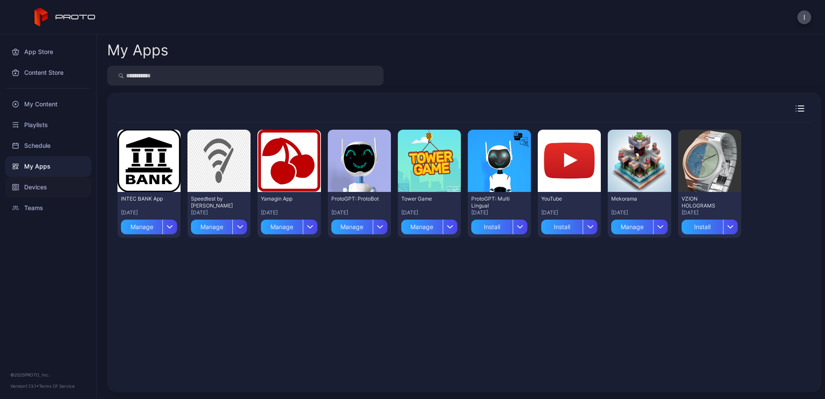
click at [43, 193] on div "Devices" at bounding box center [48, 187] width 86 height 21
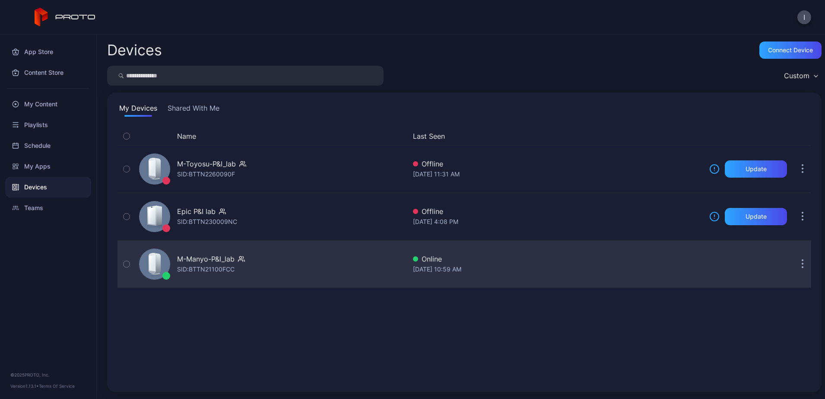
click at [802, 260] on icon "button" at bounding box center [802, 259] width 1 height 1
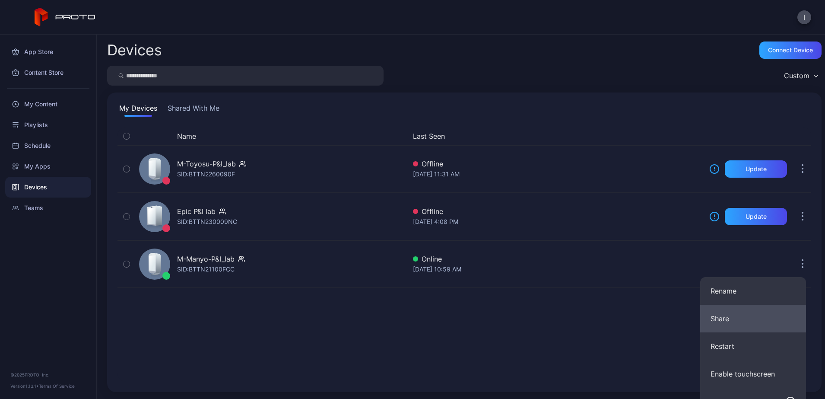
click at [734, 325] on button "Share" at bounding box center [753, 318] width 106 height 28
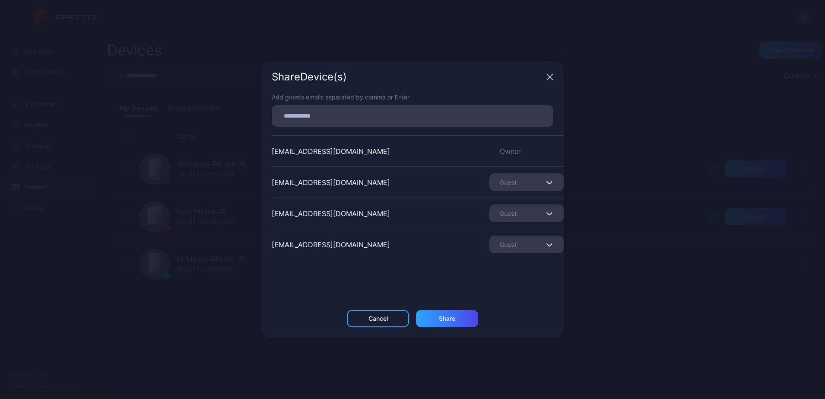
scroll to position [26, 0]
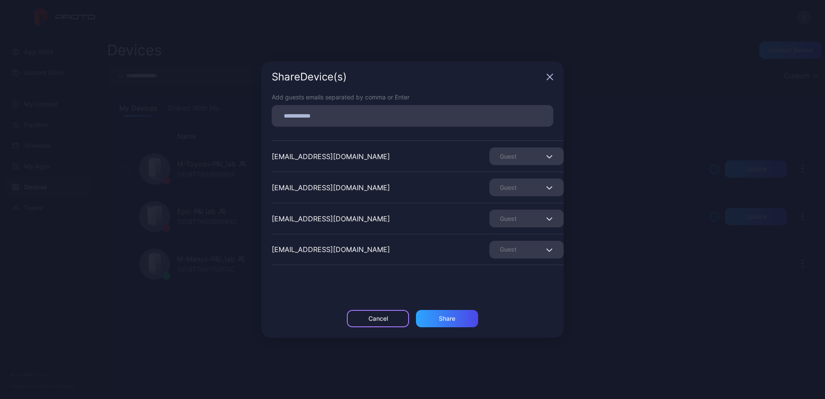
click at [356, 313] on div "Cancel" at bounding box center [378, 318] width 62 height 17
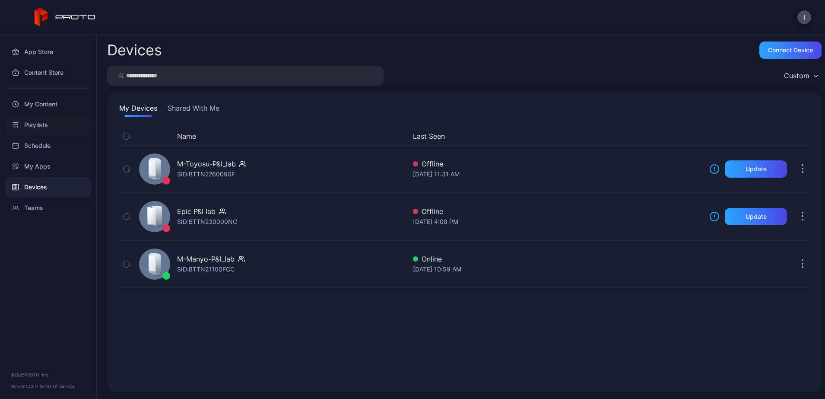
click at [45, 117] on div "Playlists" at bounding box center [48, 124] width 86 height 21
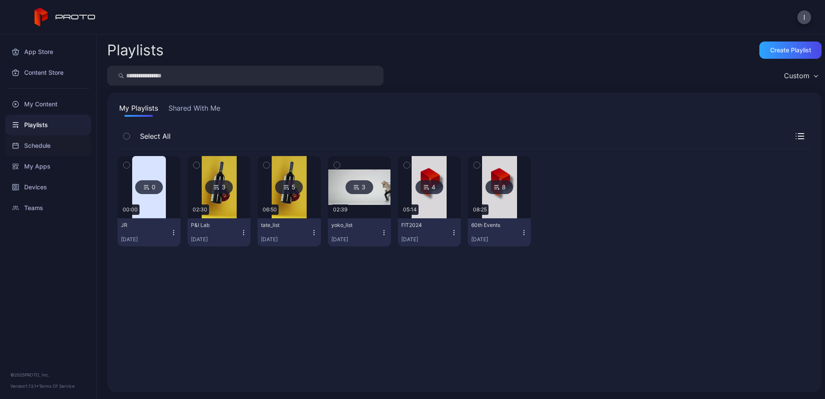
click at [54, 149] on div "Schedule" at bounding box center [48, 145] width 86 height 21
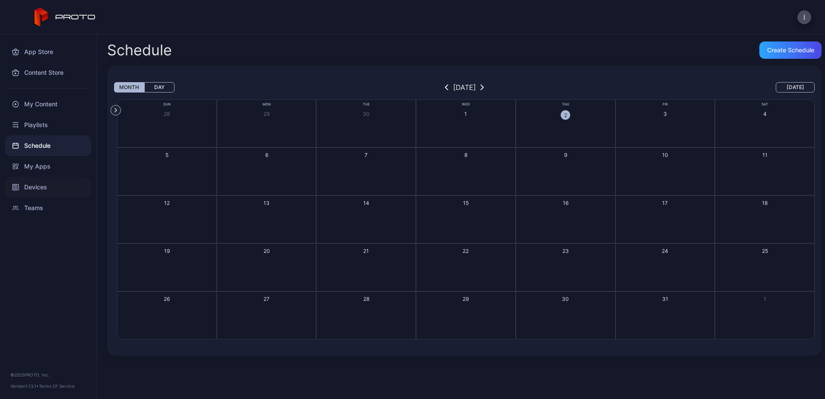
click at [37, 185] on div "Devices" at bounding box center [48, 187] width 86 height 21
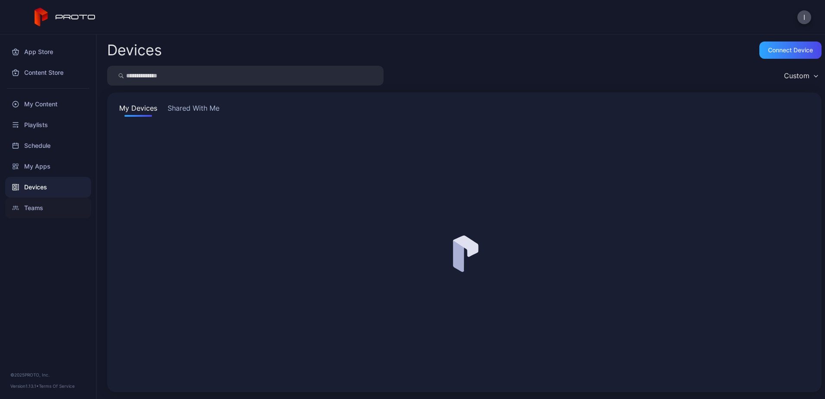
click at [41, 202] on div "Teams" at bounding box center [48, 207] width 86 height 21
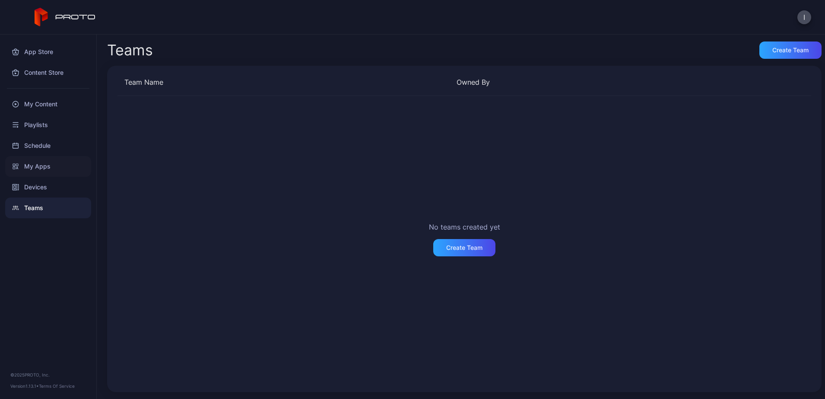
click at [45, 161] on div "My Apps" at bounding box center [48, 166] width 86 height 21
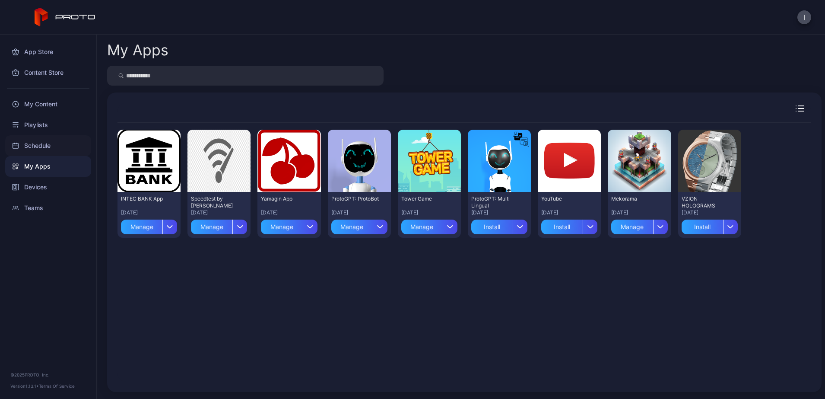
click at [39, 146] on div "Schedule" at bounding box center [48, 145] width 86 height 21
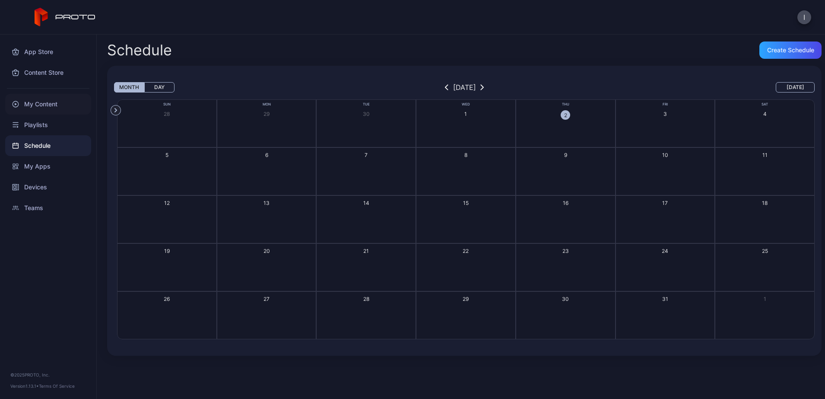
click at [40, 111] on div "My Content" at bounding box center [48, 104] width 86 height 21
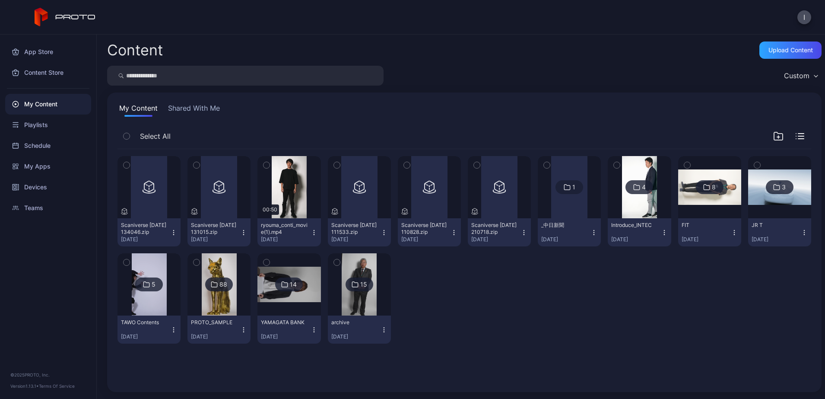
click at [189, 114] on button "Shared With Me" at bounding box center [193, 110] width 55 height 14
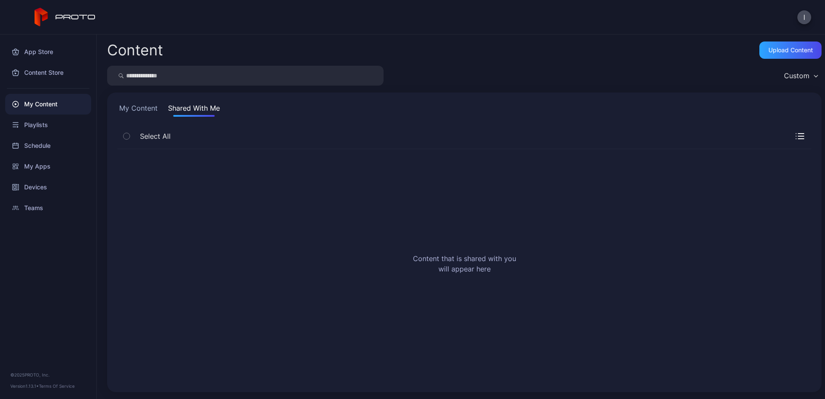
click at [139, 110] on button "My Content" at bounding box center [138, 110] width 42 height 14
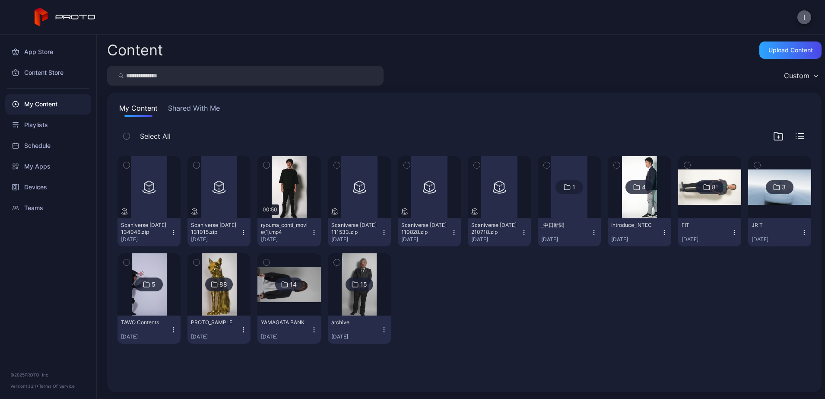
click at [799, 21] on button "I" at bounding box center [804, 17] width 14 height 14
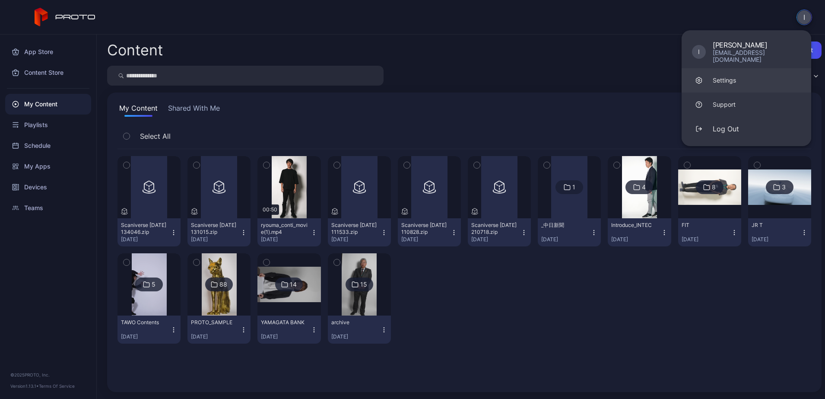
click at [720, 76] on div "Settings" at bounding box center [723, 80] width 23 height 9
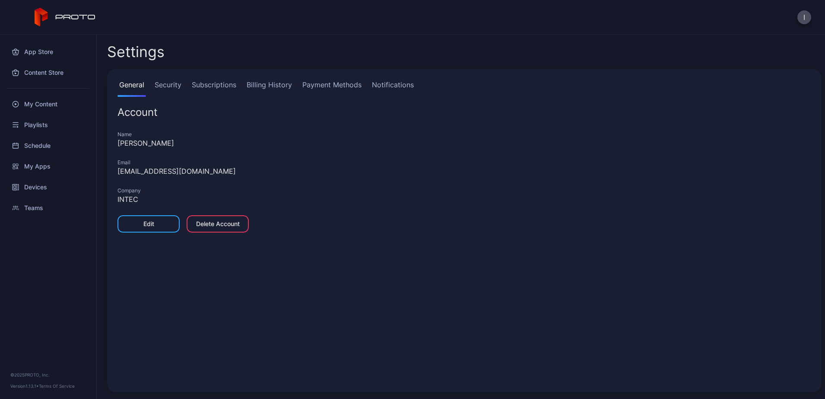
click at [167, 83] on link "Security" at bounding box center [168, 87] width 30 height 17
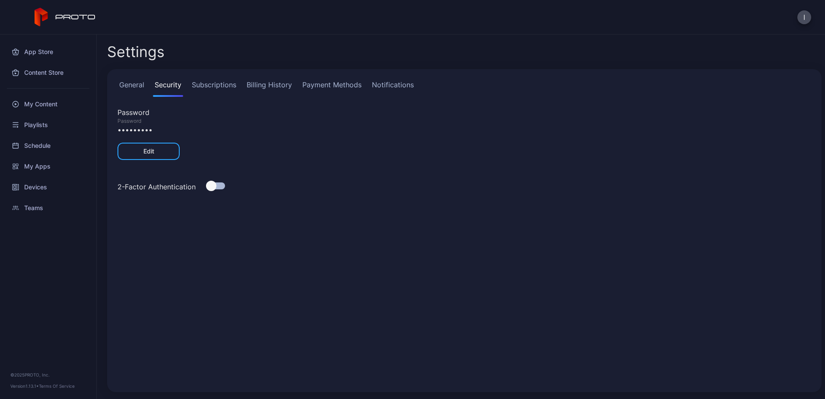
click at [220, 85] on link "Subscriptions" at bounding box center [214, 87] width 48 height 17
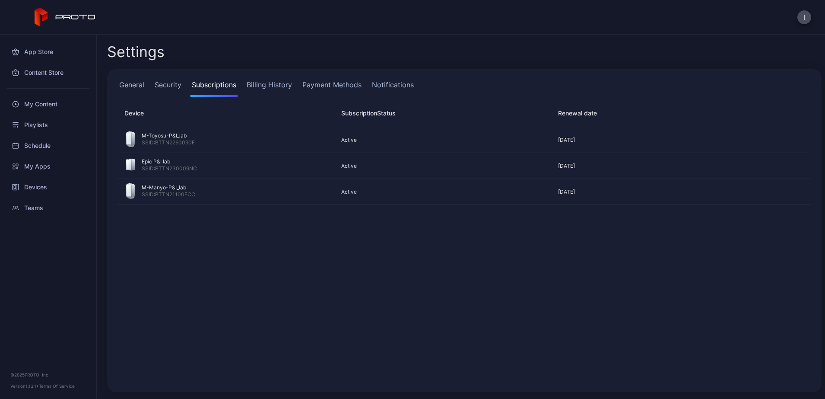
click at [275, 86] on link "Billing History" at bounding box center [269, 87] width 49 height 17
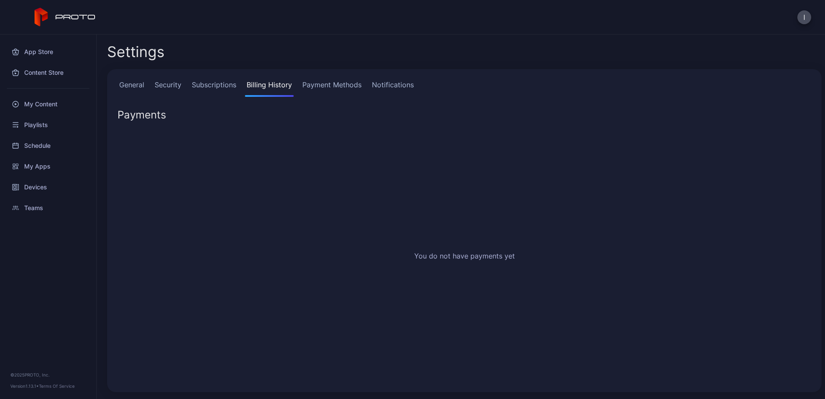
click at [339, 88] on link "Payment Methods" at bounding box center [332, 87] width 63 height 17
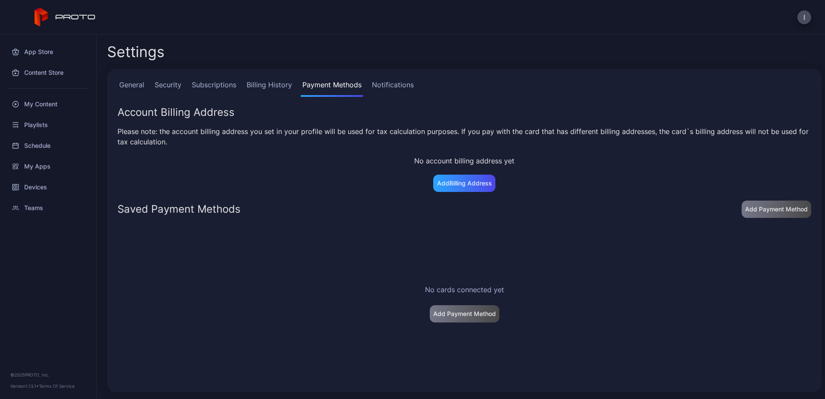
click at [273, 84] on link "Billing History" at bounding box center [269, 87] width 49 height 17
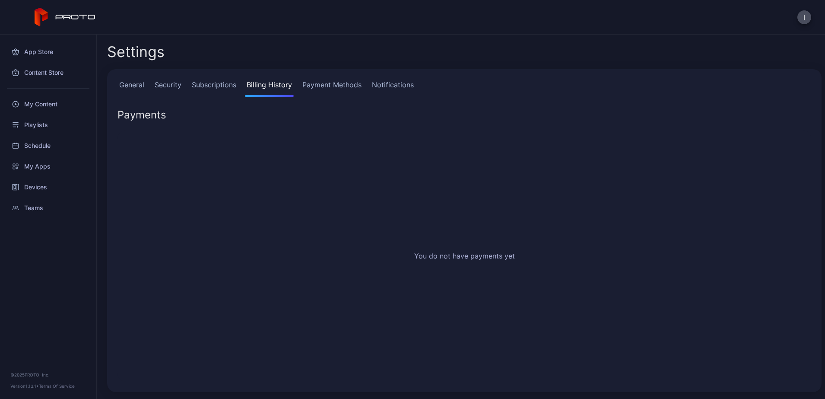
click at [339, 89] on link "Payment Methods" at bounding box center [332, 87] width 63 height 17
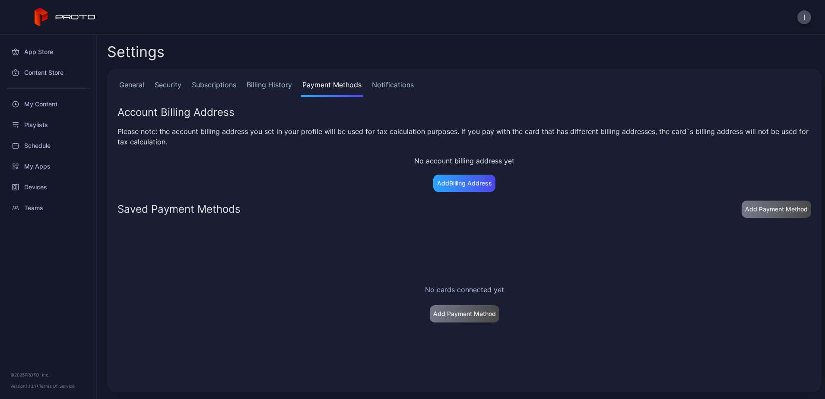
click at [390, 89] on link "Notifications" at bounding box center [392, 87] width 45 height 17
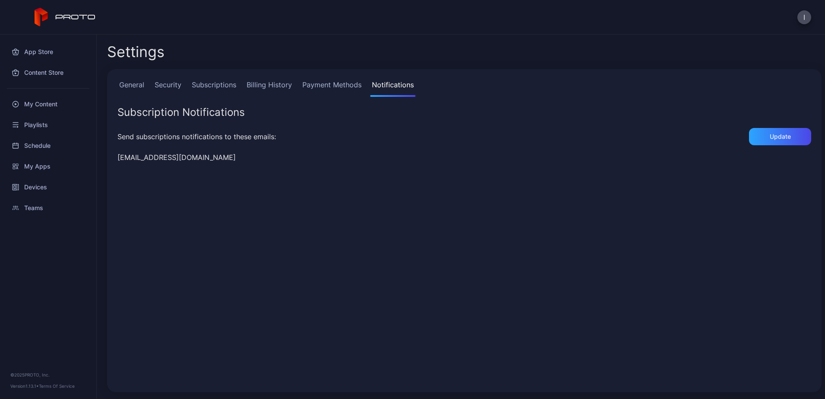
click at [326, 85] on link "Payment Methods" at bounding box center [332, 87] width 63 height 17
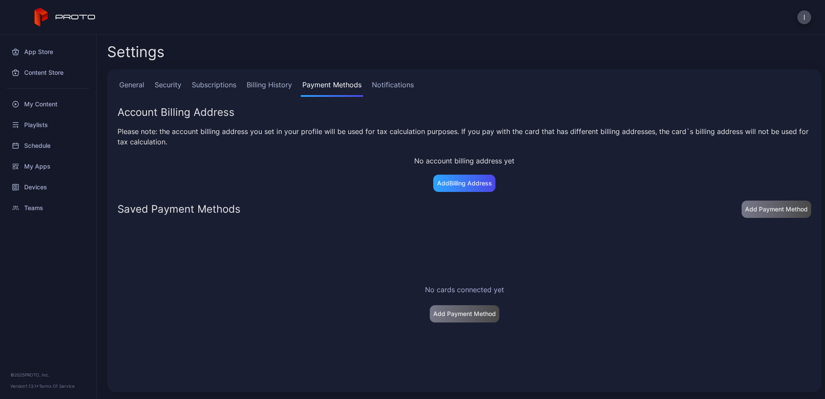
click at [254, 85] on link "Billing History" at bounding box center [269, 87] width 49 height 17
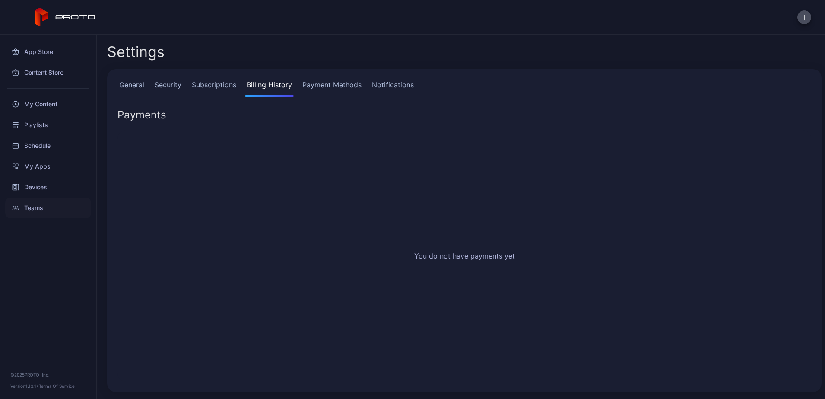
click at [26, 212] on div "Teams" at bounding box center [48, 207] width 86 height 21
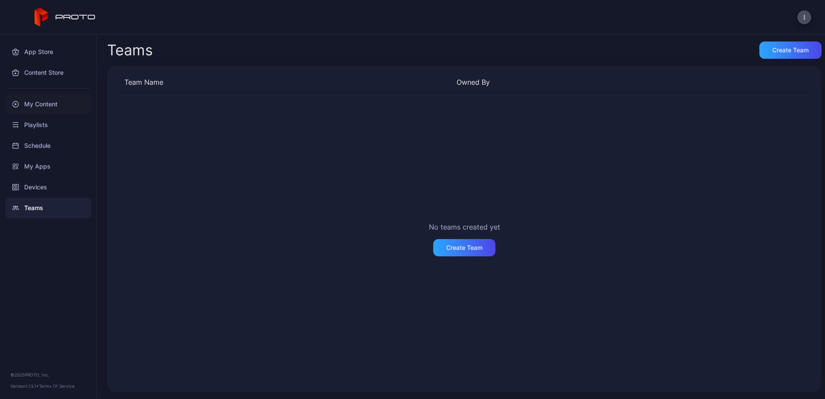
click at [38, 97] on div "My Content" at bounding box center [48, 104] width 86 height 21
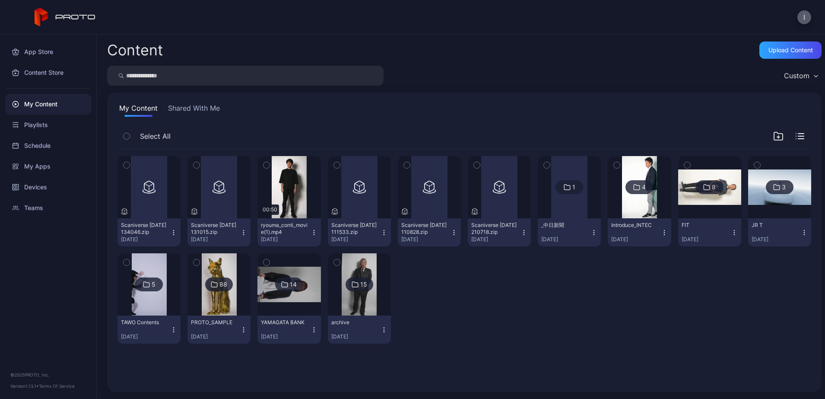
click at [806, 18] on button "I" at bounding box center [804, 17] width 14 height 14
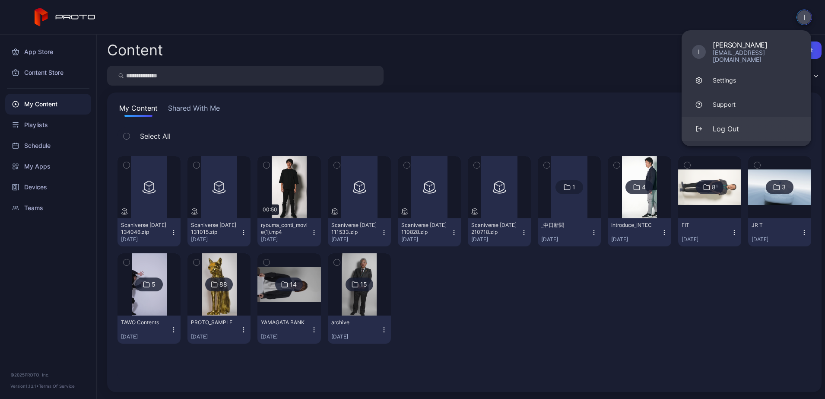
click at [727, 125] on div "Log Out" at bounding box center [725, 128] width 26 height 10
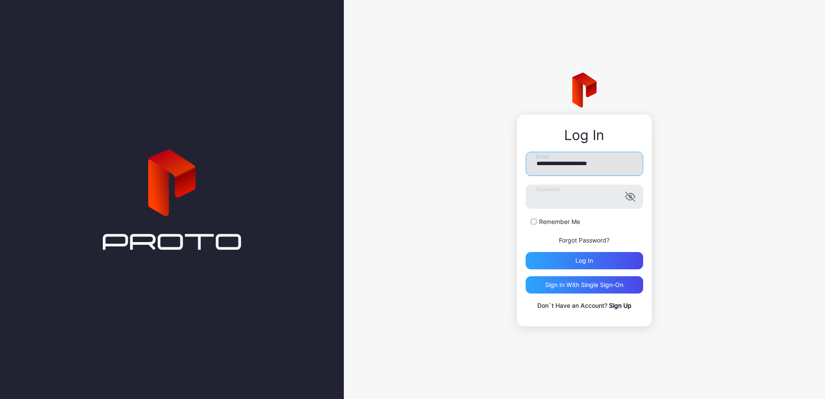
click at [601, 160] on input "**********" at bounding box center [583, 164] width 117 height 24
paste input "email"
type input "**********"
click at [460, 221] on div "**********" at bounding box center [584, 199] width 481 height 399
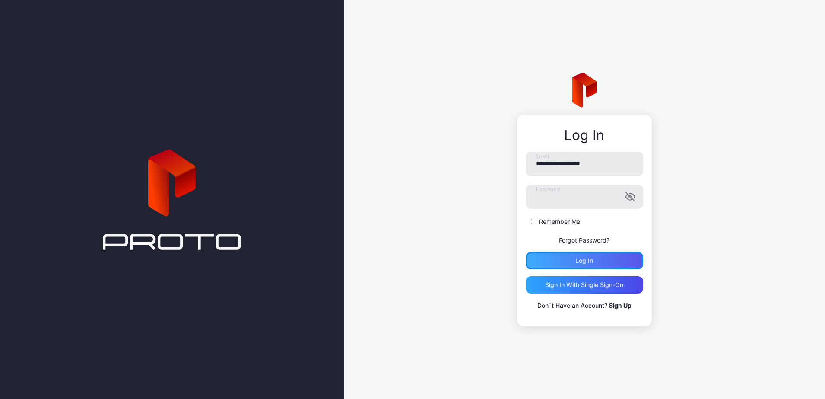
click at [532, 260] on div "Log in" at bounding box center [583, 260] width 117 height 17
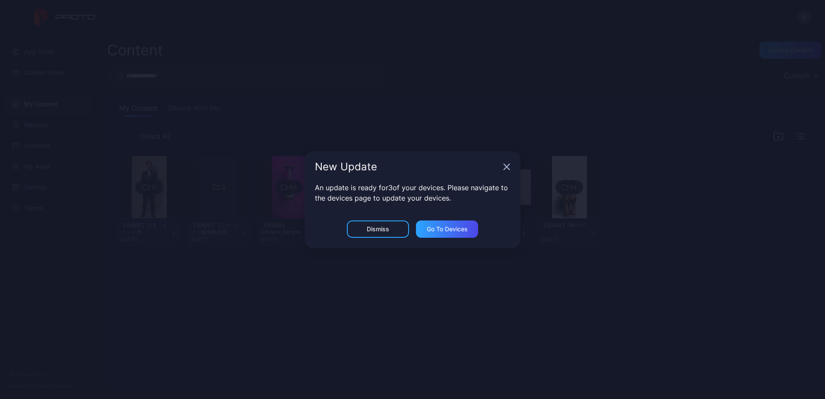
click at [497, 164] on div "New Update" at bounding box center [407, 166] width 185 height 10
click at [500, 164] on div "New Update" at bounding box center [412, 166] width 216 height 31
click at [506, 167] on icon "button" at bounding box center [506, 166] width 7 height 7
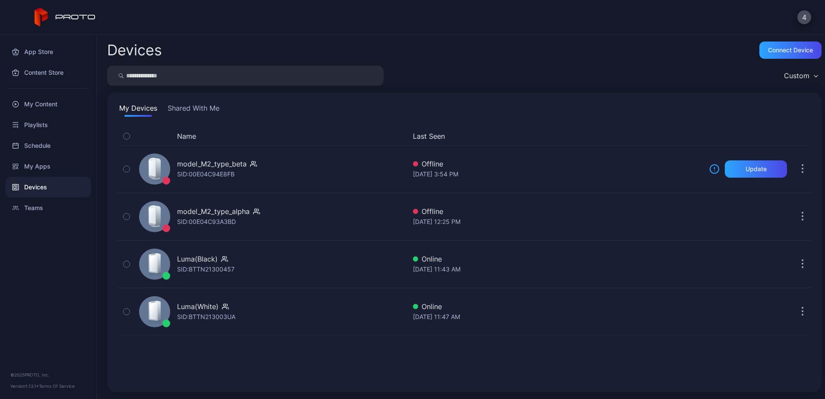
click at [809, 24] on div "4" at bounding box center [412, 17] width 825 height 35
click at [808, 20] on button "4" at bounding box center [804, 17] width 14 height 14
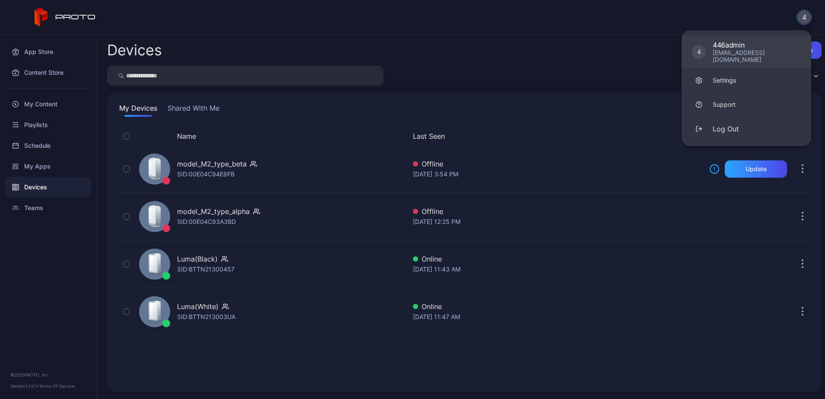
click at [725, 44] on div "446admin" at bounding box center [756, 45] width 88 height 9
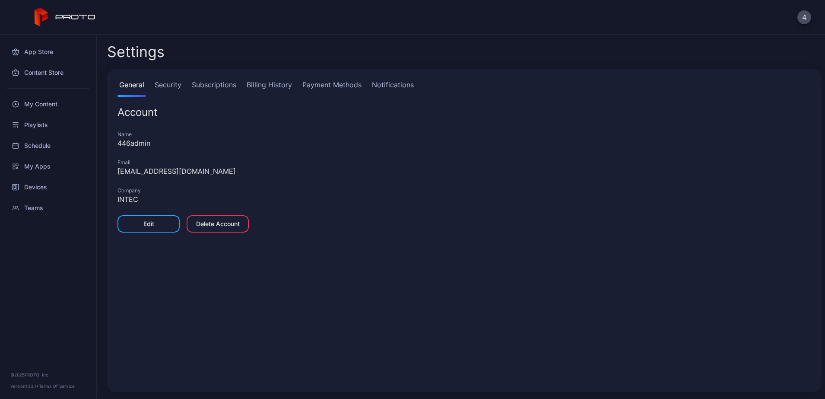
click at [810, 12] on div "4" at bounding box center [804, 17] width 14 height 14
click at [798, 19] on button "4" at bounding box center [804, 17] width 14 height 14
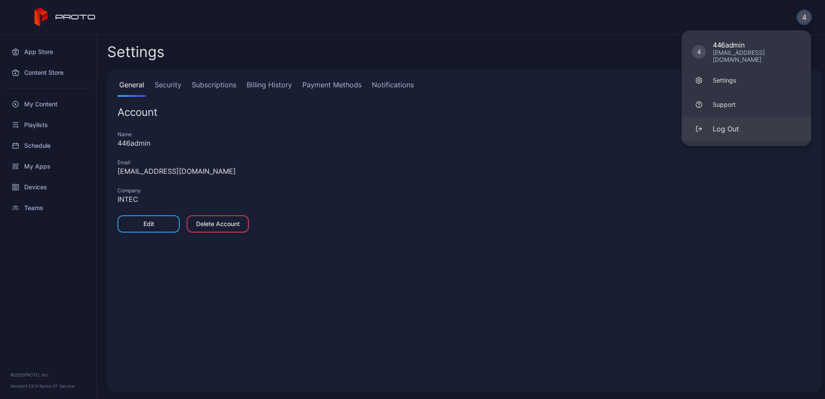
click at [733, 125] on div "Log Out" at bounding box center [725, 128] width 26 height 10
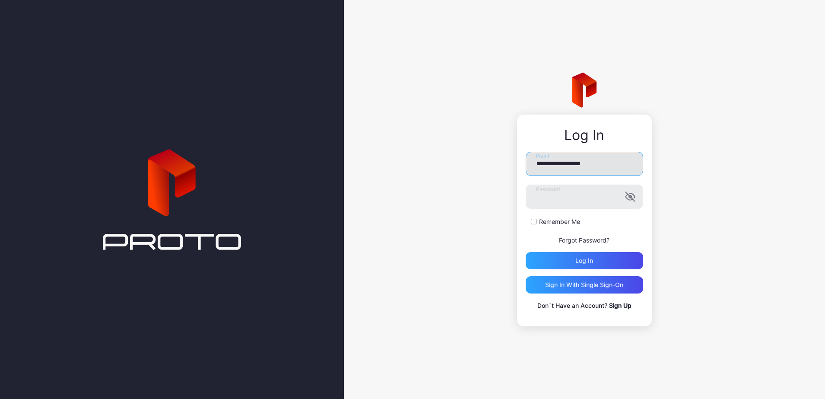
click at [579, 170] on input "**********" at bounding box center [583, 164] width 117 height 24
paste input "**********"
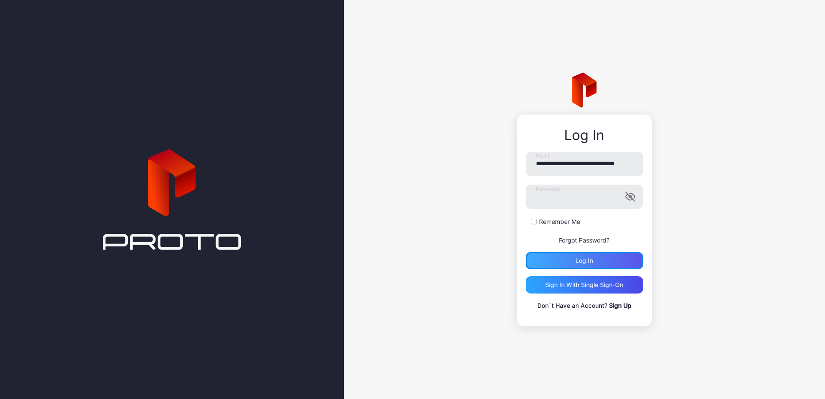
click at [564, 263] on div "Log in" at bounding box center [583, 260] width 117 height 17
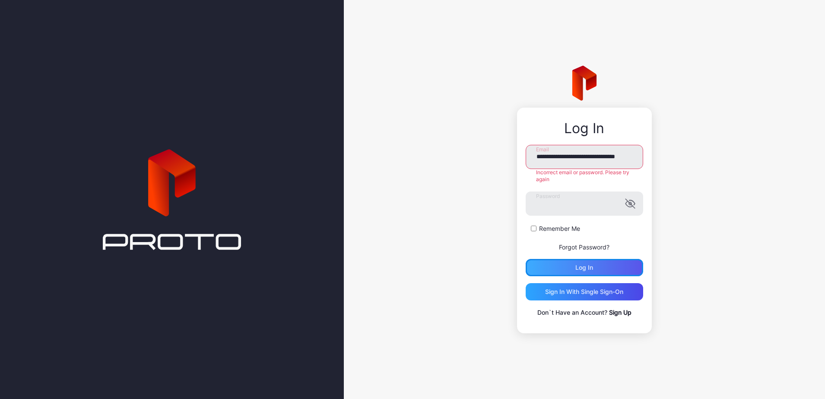
click at [533, 270] on div "Log in" at bounding box center [583, 267] width 117 height 17
click at [595, 158] on input "**********" at bounding box center [583, 157] width 117 height 24
drag, startPoint x: 400, startPoint y: 223, endPoint x: 404, endPoint y: 221, distance: 4.4
click at [401, 222] on div "**********" at bounding box center [584, 199] width 481 height 399
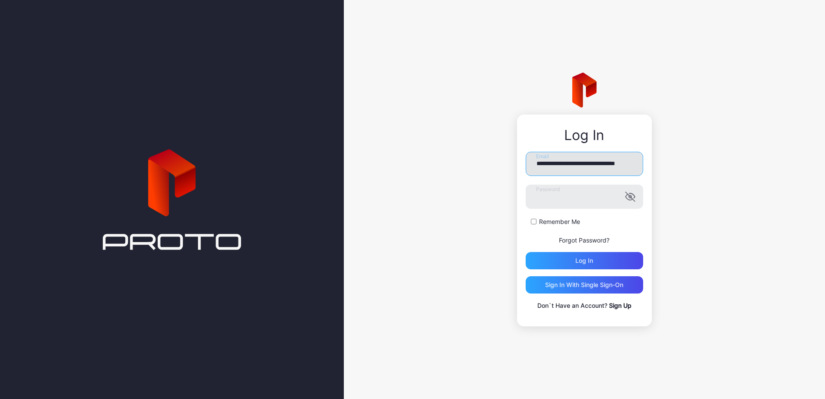
click at [605, 168] on input "**********" at bounding box center [583, 164] width 117 height 24
click at [638, 165] on input "**********" at bounding box center [583, 164] width 117 height 24
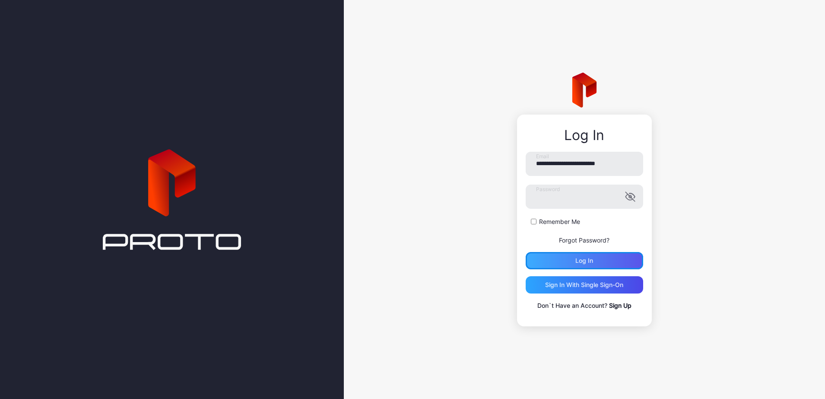
click at [580, 258] on div "Log in" at bounding box center [584, 260] width 18 height 7
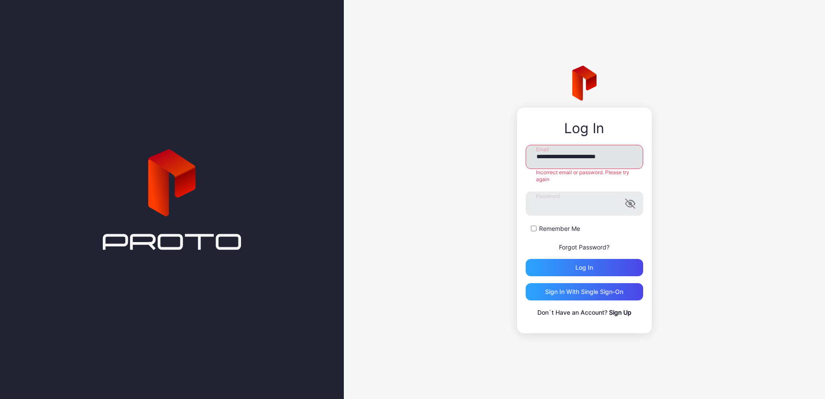
click at [566, 161] on input "**********" at bounding box center [583, 157] width 117 height 24
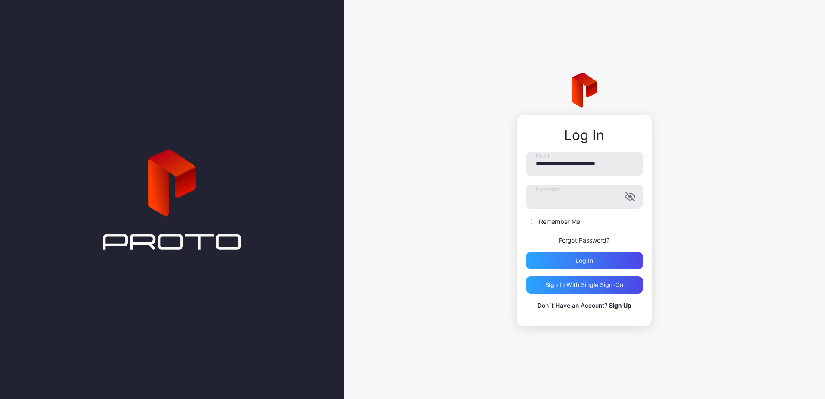
click at [494, 262] on div "**********" at bounding box center [584, 199] width 481 height 399
click at [563, 262] on div "Log in" at bounding box center [583, 260] width 117 height 17
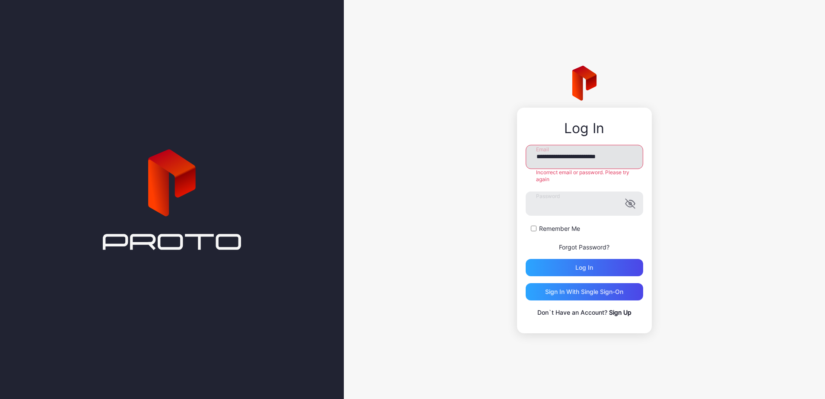
click at [599, 163] on input "**********" at bounding box center [583, 157] width 117 height 24
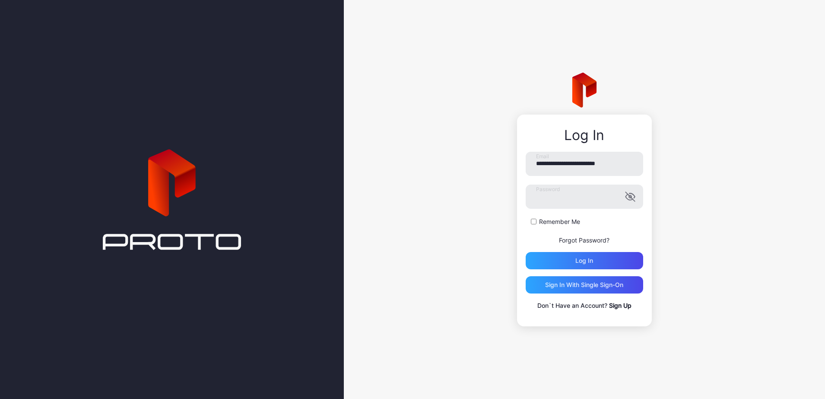
drag, startPoint x: 531, startPoint y: 177, endPoint x: 549, endPoint y: 180, distance: 18.4
click at [552, 162] on input "**********" at bounding box center [583, 164] width 117 height 24
click at [561, 168] on input "**********" at bounding box center [583, 164] width 117 height 24
paste input "email"
type input "**********"
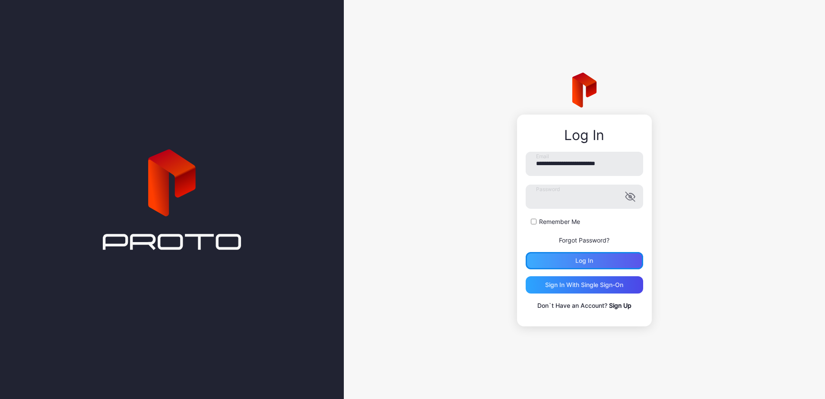
click at [584, 266] on div "Log in" at bounding box center [583, 260] width 117 height 17
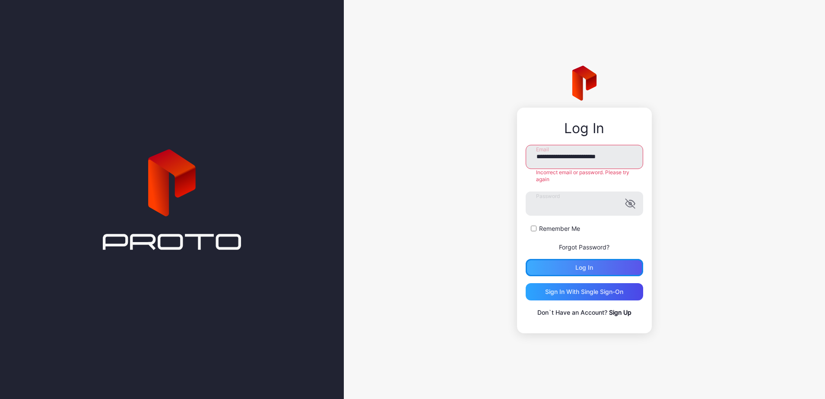
click at [577, 267] on div "Log in" at bounding box center [584, 267] width 18 height 7
click at [583, 156] on input "**********" at bounding box center [583, 157] width 117 height 24
click at [544, 289] on div "Sign in With Single Sign-On" at bounding box center [583, 291] width 117 height 17
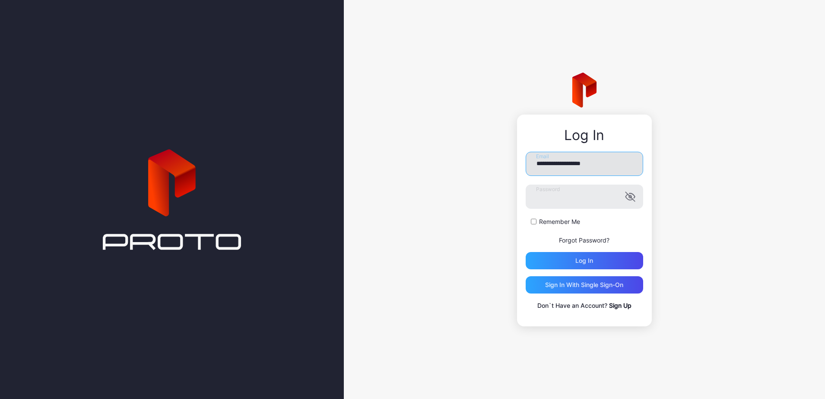
click at [583, 157] on input "**********" at bounding box center [583, 164] width 117 height 24
paste input "*******"
type input "**********"
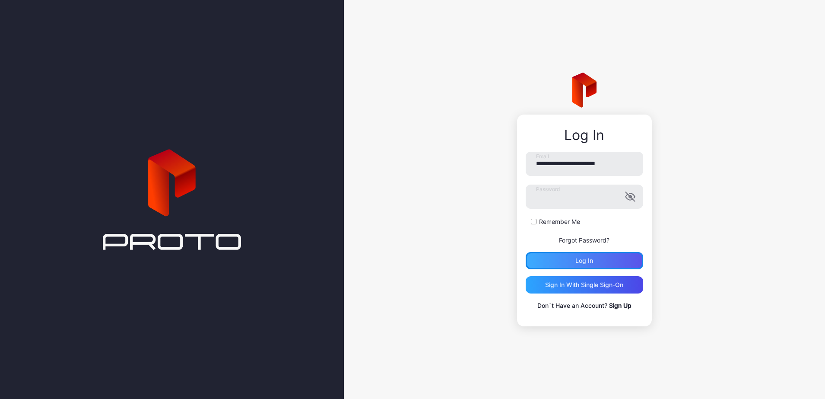
click at [602, 253] on div "Log in" at bounding box center [583, 260] width 117 height 17
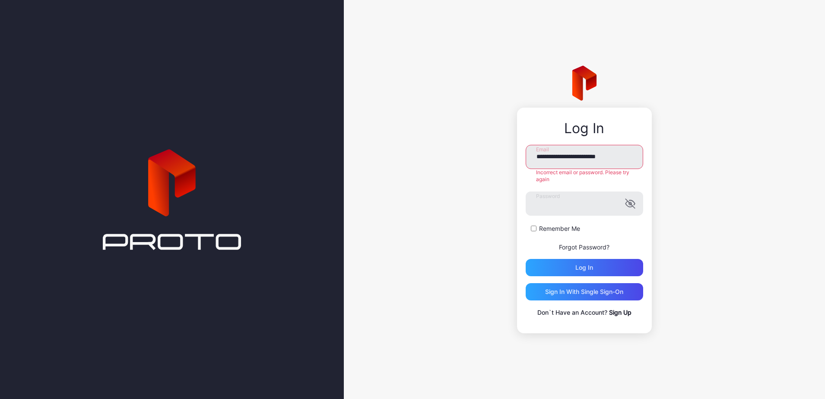
click at [589, 250] on link "Forgot Password?" at bounding box center [584, 246] width 51 height 7
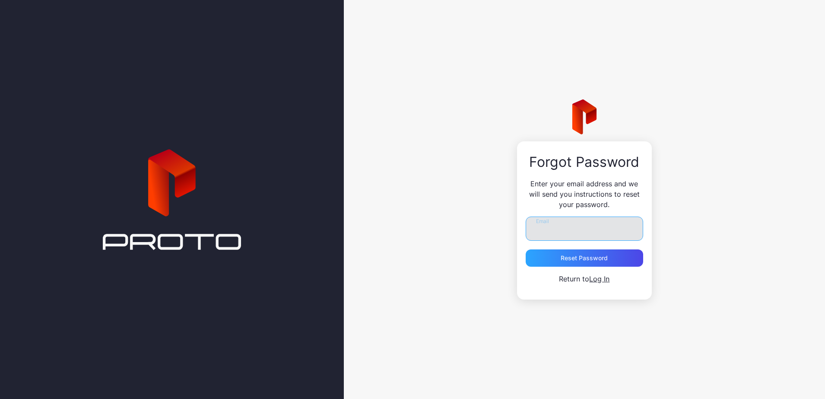
click at [557, 237] on input "Email" at bounding box center [583, 228] width 117 height 24
paste input "**********"
type input "**********"
click at [538, 265] on div "Reset Password" at bounding box center [583, 257] width 117 height 17
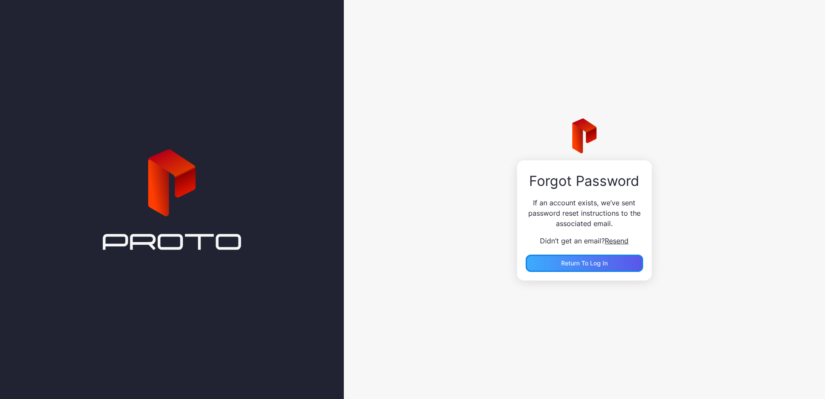
click at [578, 266] on span "Return to Log In" at bounding box center [584, 262] width 47 height 7
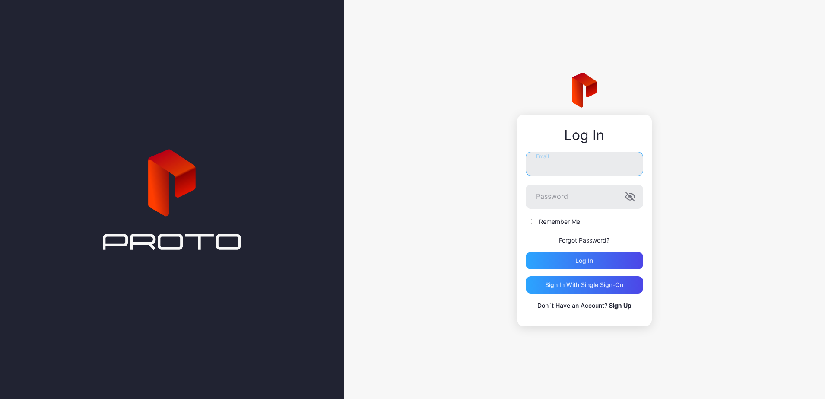
type input "**********"
click at [551, 167] on input "**********" at bounding box center [583, 164] width 117 height 24
click at [600, 258] on div "Log in" at bounding box center [583, 260] width 117 height 17
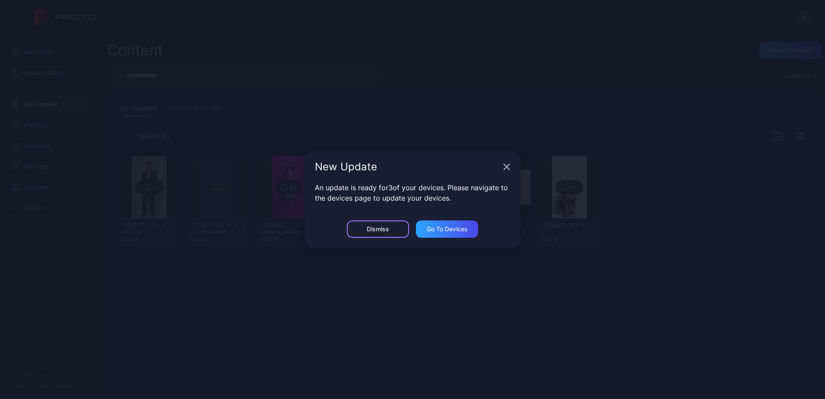
click at [364, 233] on div "Dismiss" at bounding box center [378, 228] width 62 height 17
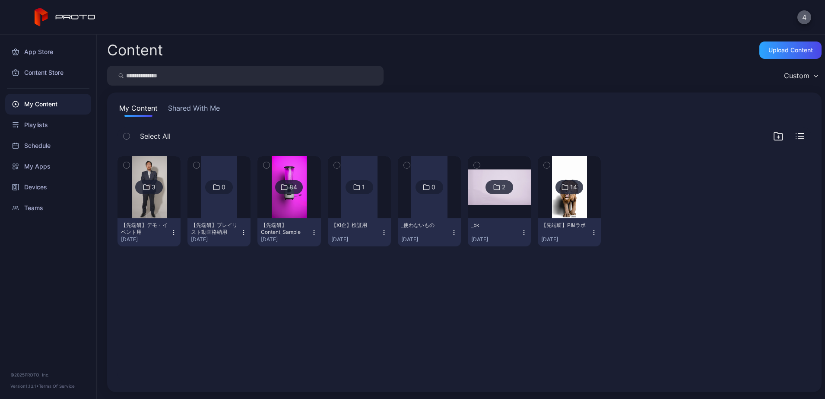
click at [808, 18] on button "4" at bounding box center [804, 17] width 14 height 14
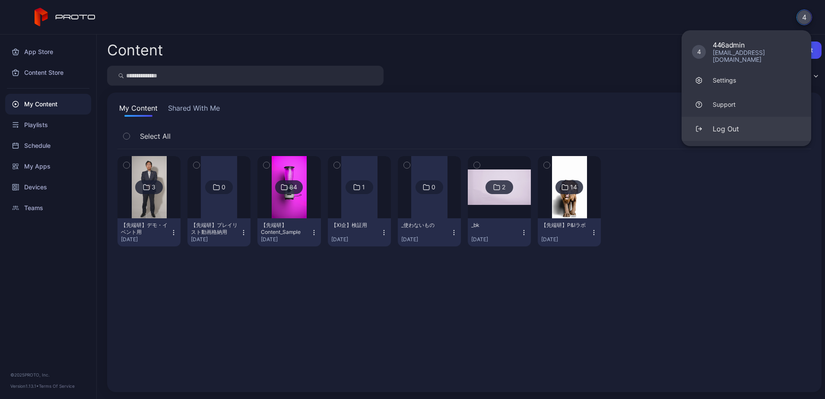
click at [736, 123] on div "Log Out" at bounding box center [725, 128] width 26 height 10
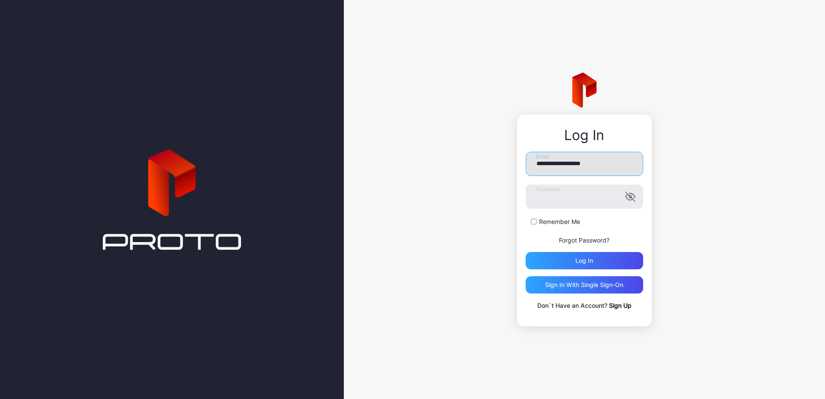
click at [566, 160] on input "**********" at bounding box center [583, 164] width 117 height 24
click at [566, 166] on input "**********" at bounding box center [583, 164] width 117 height 24
type input "**********"
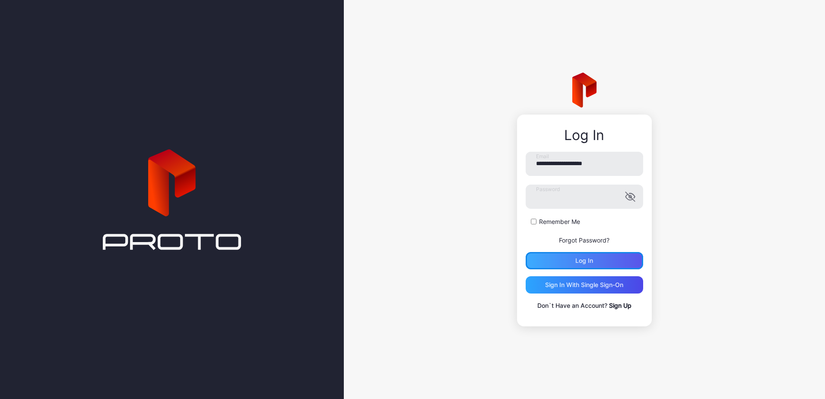
click at [525, 263] on div "Log in" at bounding box center [583, 260] width 117 height 17
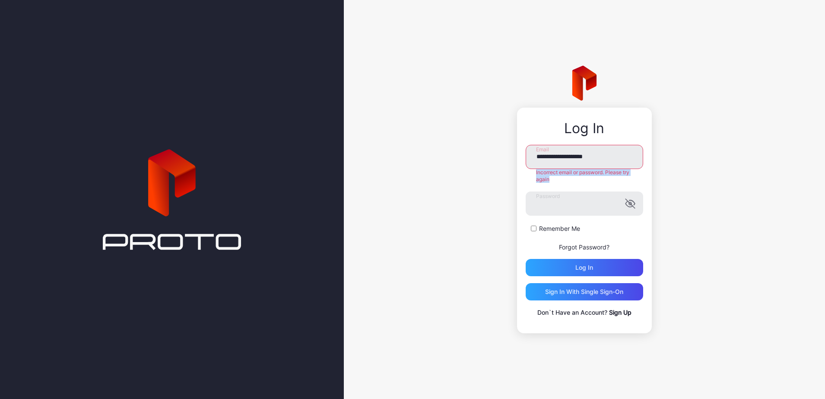
drag, startPoint x: 559, startPoint y: 177, endPoint x: 532, endPoint y: 172, distance: 27.4
click at [532, 172] on div "Incorrect email or password. Please try again" at bounding box center [583, 176] width 117 height 14
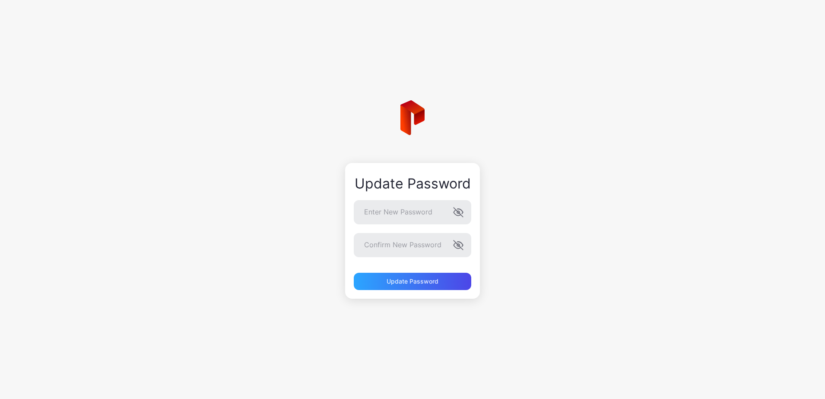
click at [241, 215] on div "Update Password Enter New Password Confirm New Password Update Password" at bounding box center [412, 199] width 825 height 399
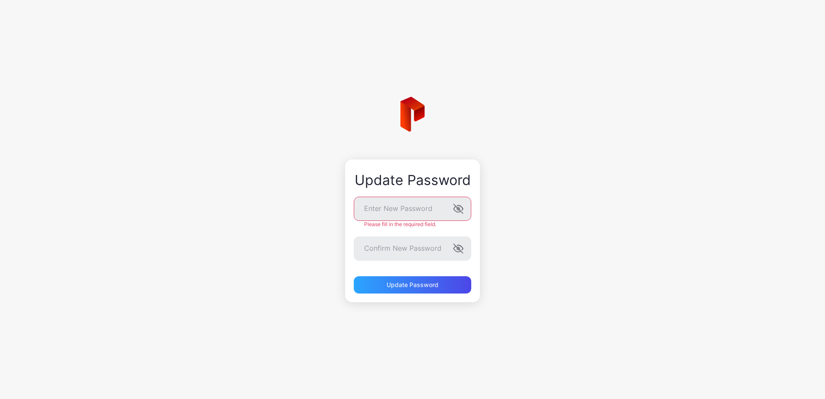
click at [254, 217] on div "Update Password Enter New Password Please fill in the required field. Confirm N…" at bounding box center [412, 199] width 825 height 399
click at [389, 221] on div "Please fill in the required field." at bounding box center [412, 224] width 117 height 7
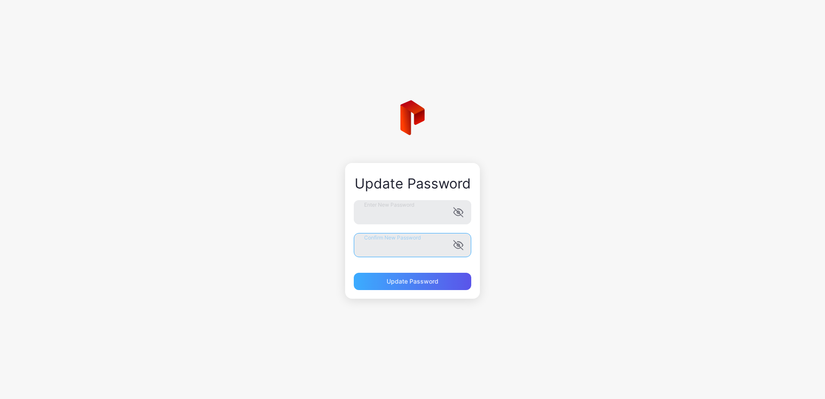
scroll to position [0, 10]
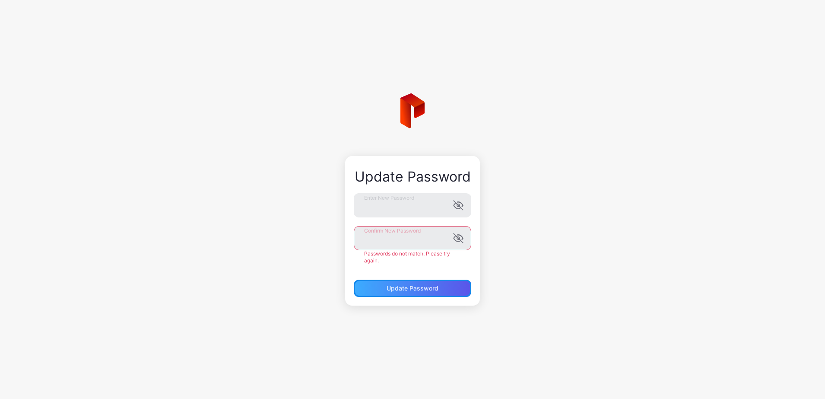
click at [393, 278] on form "Enter New Password Confirm New Password Passwords do not match. Please try agai…" at bounding box center [412, 245] width 117 height 104
click at [314, 236] on div "Update Password Enter New Password Confirm New Password Passwords do not match.…" at bounding box center [412, 199] width 825 height 399
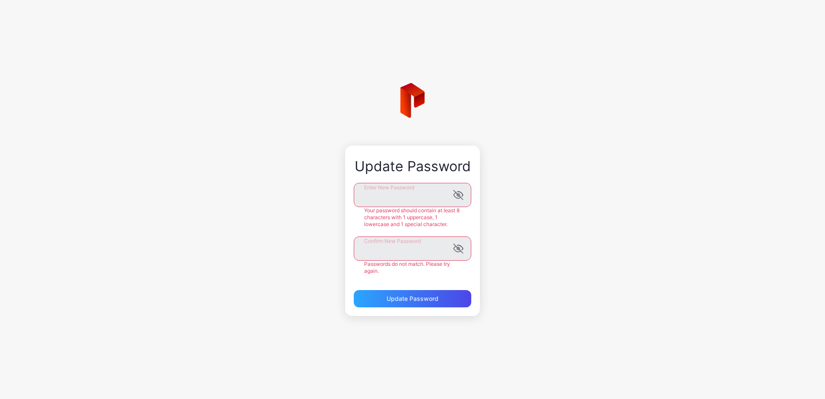
click at [574, 241] on div "Update Password Enter New Password Your password should contain at least 8 char…" at bounding box center [412, 199] width 825 height 399
click at [462, 198] on icon "button" at bounding box center [458, 195] width 10 height 10
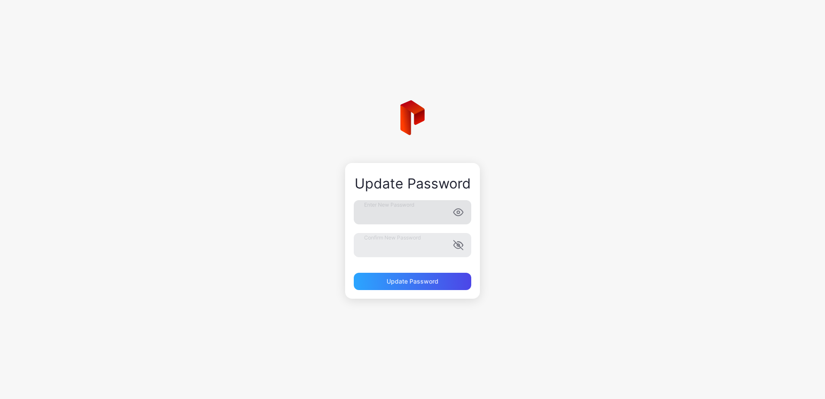
click at [616, 190] on div "Update Password Enter New Password Confirm New Password Update Password" at bounding box center [412, 199] width 825 height 399
click at [390, 291] on div "Update Password Enter New Password Confirm New Password Update Password" at bounding box center [412, 231] width 135 height 136
click at [395, 285] on div "Update Password" at bounding box center [412, 280] width 117 height 17
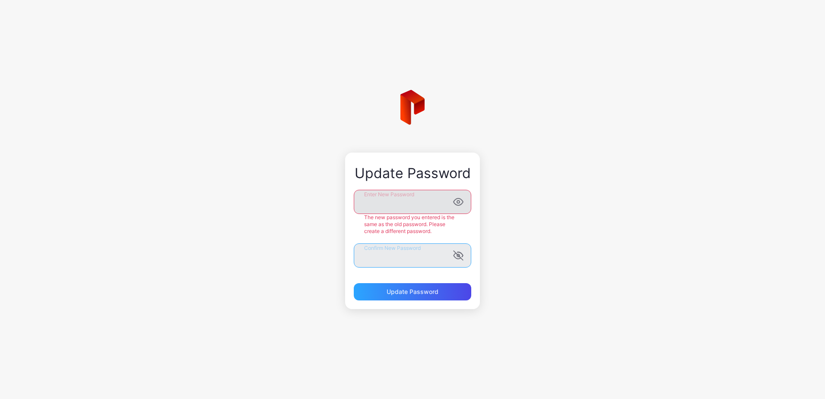
click at [354, 283] on button "Update Password" at bounding box center [412, 291] width 117 height 17
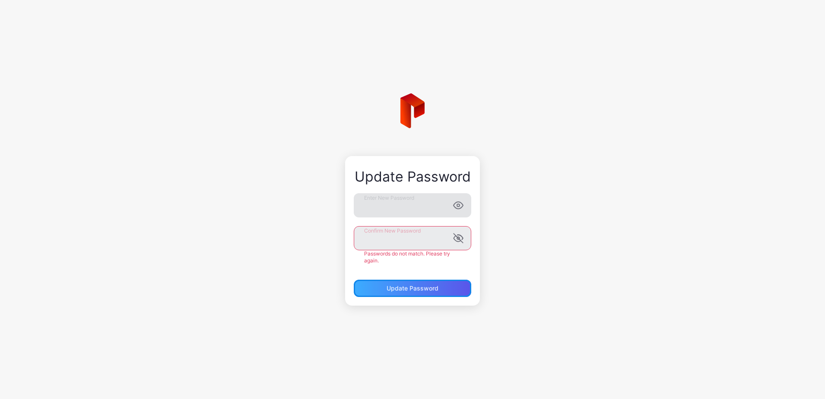
click at [411, 292] on div "Update Password" at bounding box center [412, 287] width 117 height 17
click at [278, 228] on div "Update Password Enter New Password Confirm New Password Passwords do not match.…" at bounding box center [412, 199] width 825 height 399
click at [460, 241] on icon "button" at bounding box center [458, 238] width 10 height 10
click at [416, 292] on div "Update Password Enter New Password Confirm New Password Passwords do not match.…" at bounding box center [412, 230] width 135 height 149
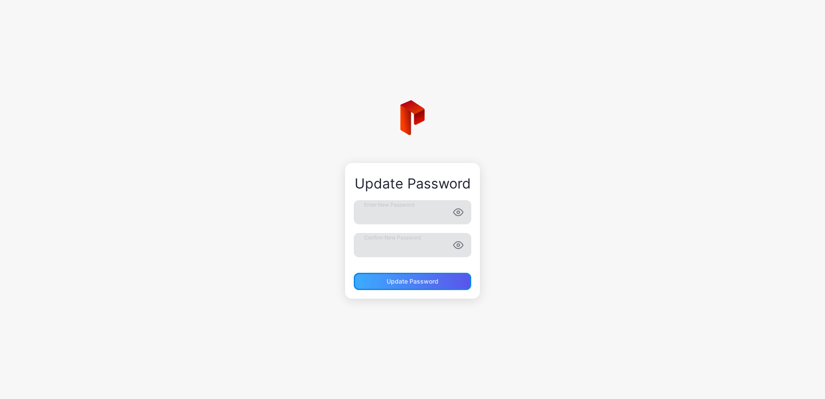
click at [402, 283] on button "Update Password" at bounding box center [412, 280] width 117 height 17
click at [344, 218] on div "Update Password Enter New Password Confirm New Password Update Password" at bounding box center [412, 199] width 825 height 399
drag, startPoint x: 283, startPoint y: 254, endPoint x: 297, endPoint y: 255, distance: 13.9
click at [283, 255] on div "Update Password Enter New Password Confirm New Password Update Password" at bounding box center [412, 199] width 825 height 399
click at [393, 275] on div "Update Password" at bounding box center [412, 280] width 117 height 17
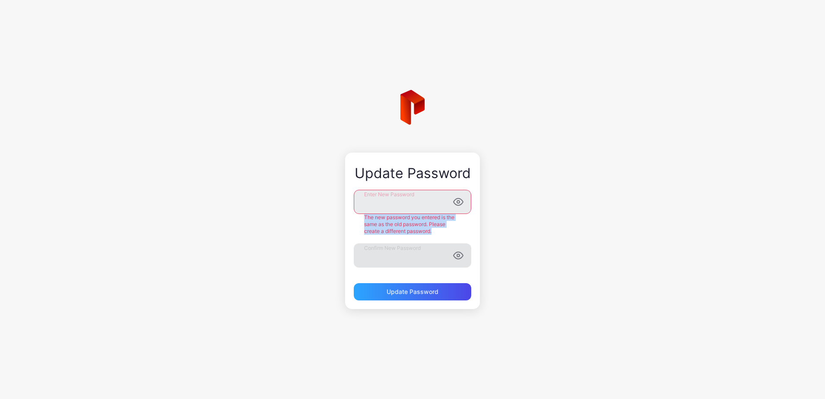
drag, startPoint x: 437, startPoint y: 231, endPoint x: 364, endPoint y: 217, distance: 74.7
click at [364, 217] on div "The new password you entered is the same as the old password. Please create a d…" at bounding box center [412, 224] width 117 height 21
copy div "The new password you entered is the same as the old password. Please create a d…"
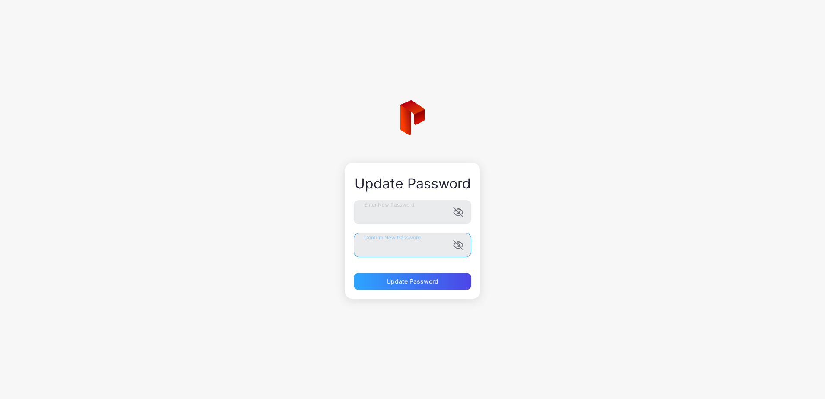
click at [366, 240] on form "Enter New Password Confirm New Password Update Password" at bounding box center [412, 245] width 117 height 90
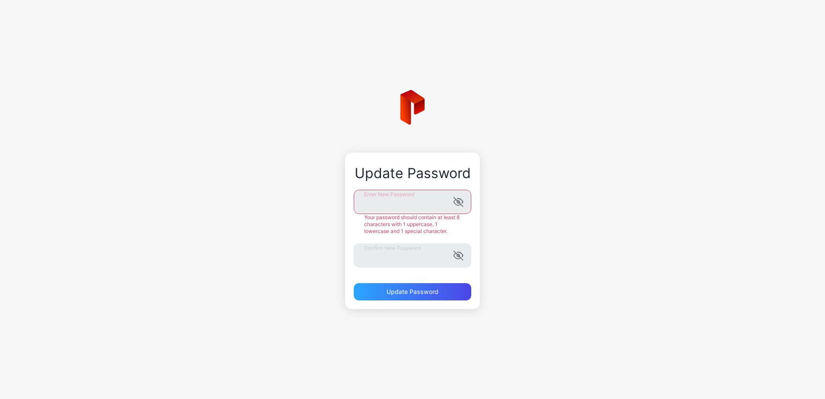
click at [347, 214] on div "Update Password Enter New Password Your password should contain at least 8 char…" at bounding box center [412, 230] width 135 height 156
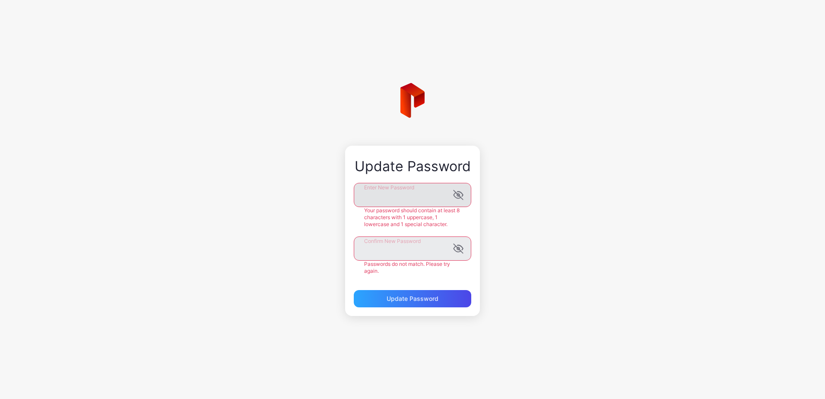
click at [455, 190] on icon "button" at bounding box center [458, 195] width 10 height 10
click at [445, 177] on div "Update Password Enter New Password Your password should contain at least 8 char…" at bounding box center [412, 231] width 135 height 170
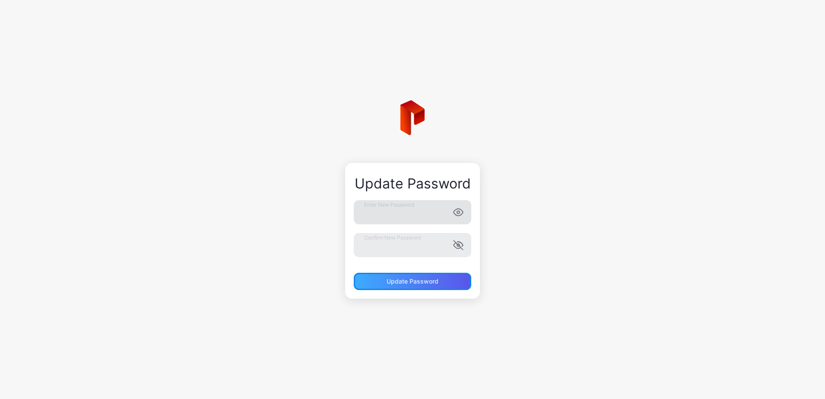
click at [359, 282] on div "Update Password" at bounding box center [412, 280] width 117 height 17
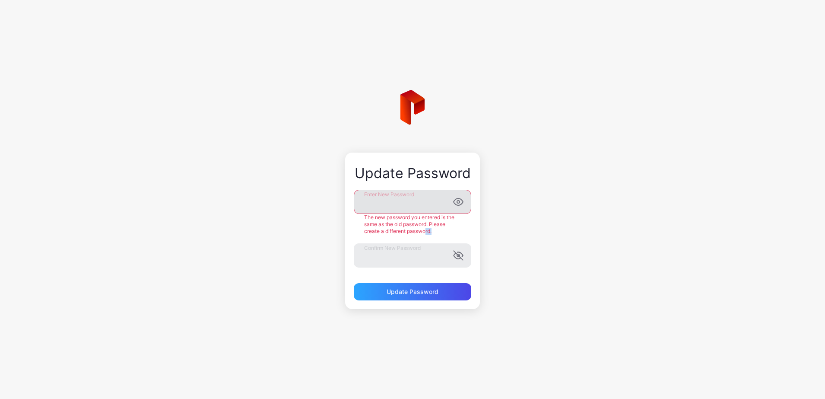
drag, startPoint x: 438, startPoint y: 229, endPoint x: 396, endPoint y: 224, distance: 42.2
click at [396, 224] on div "The new password you entered is the same as the old password. Please create a d…" at bounding box center [412, 224] width 117 height 21
drag, startPoint x: 786, startPoint y: 146, endPoint x: 776, endPoint y: 127, distance: 21.6
click at [786, 143] on div "Update Password Enter New Password The new password you entered is the same as …" at bounding box center [412, 199] width 825 height 399
click at [348, 202] on div "パスワードの更新 新しいパスワードを入力 入力した新しいパスワードは、古いパスワードと同じです。別のパスワードを作成してください。 新しいパスワードの確認 パ…" at bounding box center [412, 230] width 135 height 156
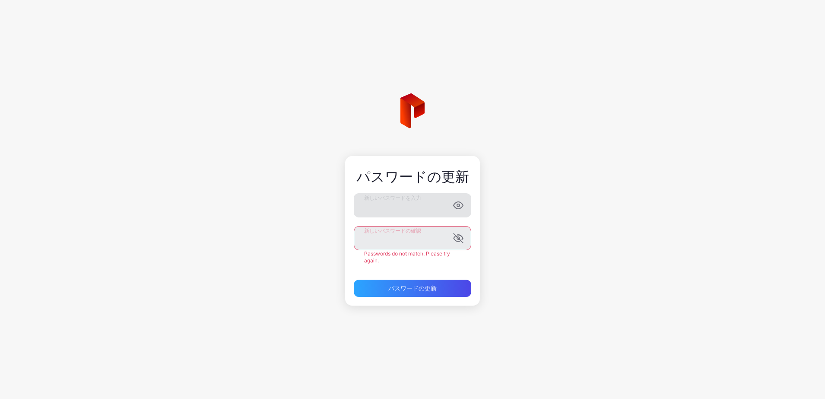
click at [366, 251] on div "新しいパスワードの確認 Passwords do not match. Please try again." at bounding box center [412, 245] width 117 height 38
click at [348, 274] on div "パスワードの更新 新しいパスワードを入力 新しいパスワードの確認 パスワードが一致しません。もう一度やり直してください。 パスワードの更新" at bounding box center [412, 230] width 135 height 149
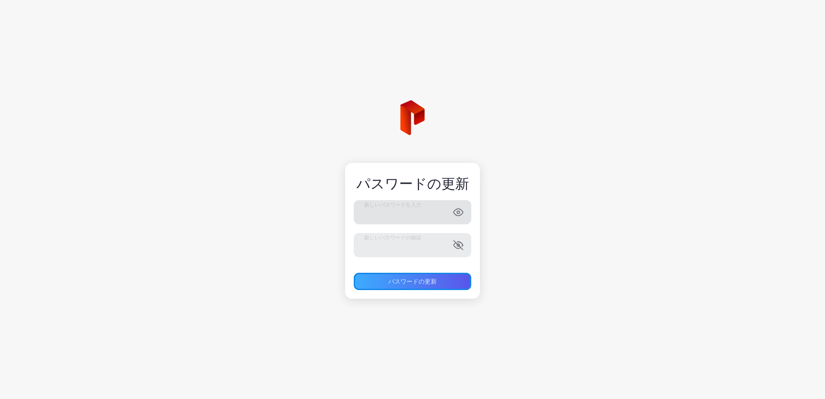
click at [360, 285] on div "パスワードの更新" at bounding box center [412, 280] width 117 height 17
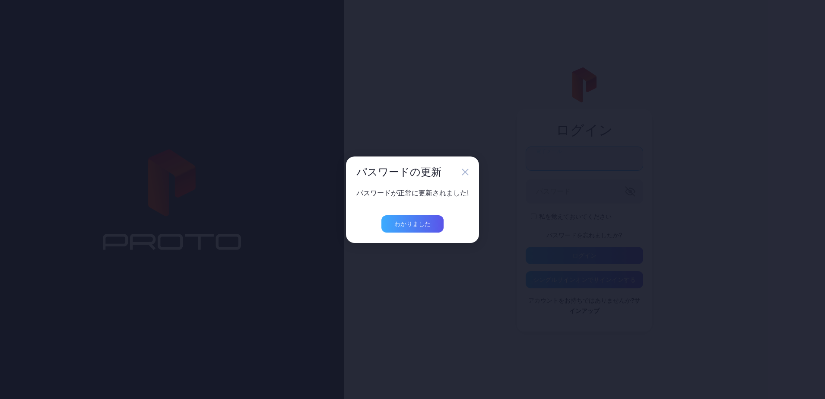
type input "**********"
click at [427, 224] on div "わかりました" at bounding box center [412, 223] width 36 height 7
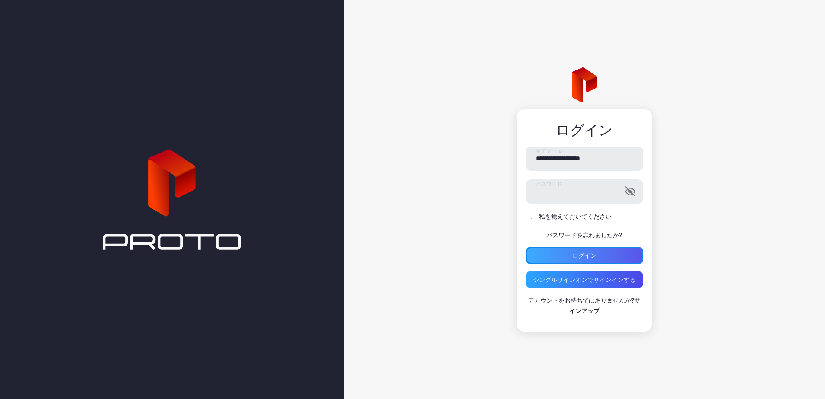
click at [531, 263] on div "ログイン" at bounding box center [583, 255] width 117 height 17
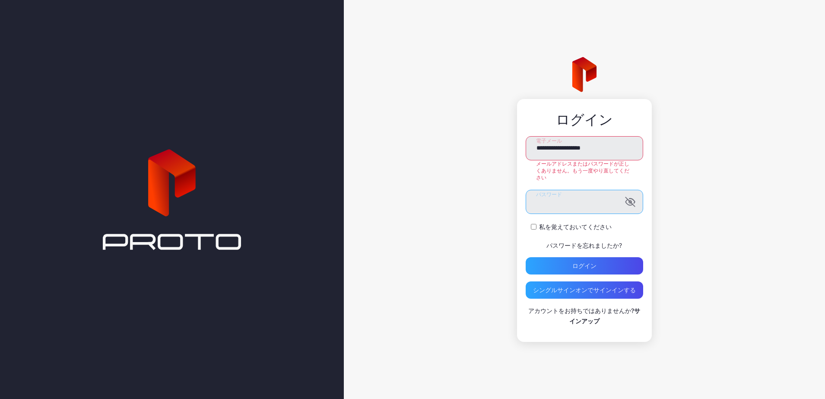
click at [525, 257] on button "ログイン" at bounding box center [583, 265] width 117 height 17
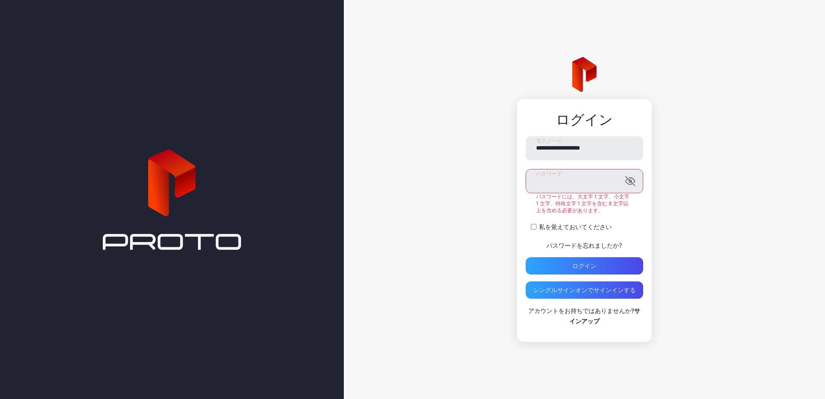
click at [625, 177] on form "**********" at bounding box center [583, 205] width 117 height 138
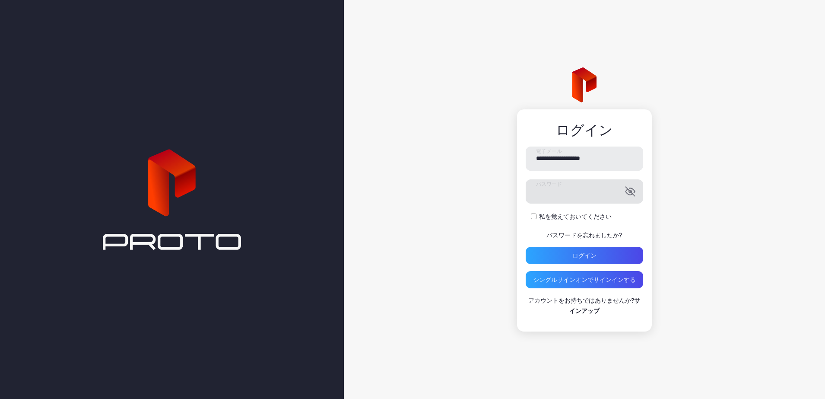
click at [630, 186] on icon "button" at bounding box center [630, 191] width 10 height 10
click at [630, 190] on icon "button" at bounding box center [630, 191] width 3 height 3
click at [588, 252] on div "ログイン" at bounding box center [584, 255] width 24 height 7
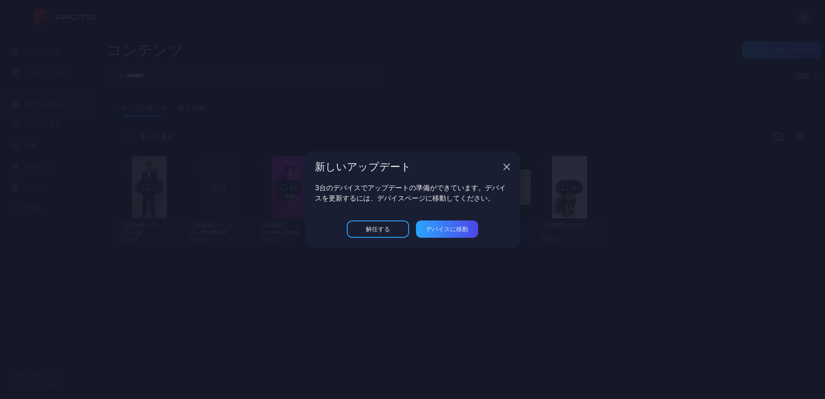
click at [507, 166] on icon "button" at bounding box center [507, 167] width 6 height 6
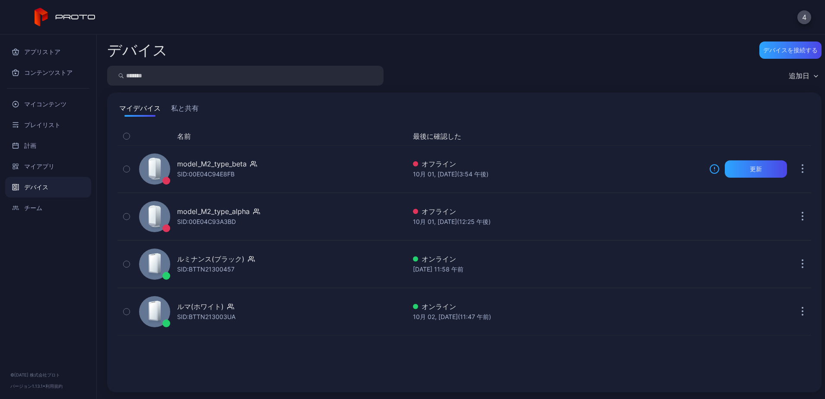
click at [813, 19] on div "4" at bounding box center [412, 17] width 825 height 35
click at [812, 17] on div "4" at bounding box center [412, 17] width 825 height 35
click at [803, 17] on button "4" at bounding box center [804, 17] width 14 height 14
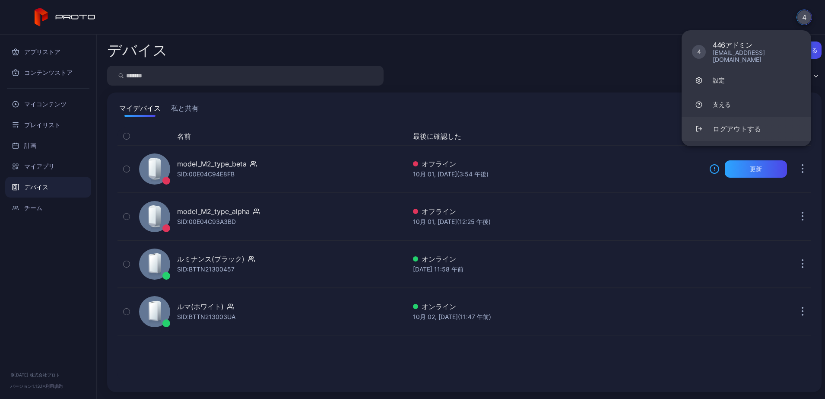
click at [742, 123] on div "ログアウトする" at bounding box center [736, 128] width 48 height 10
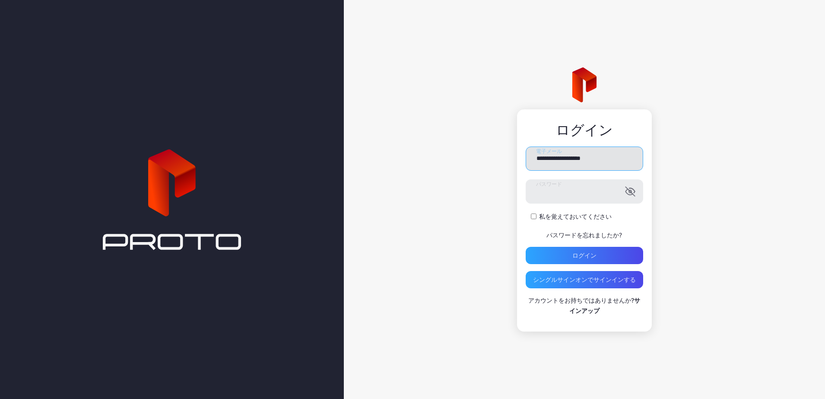
click at [604, 162] on input "**********" at bounding box center [583, 158] width 117 height 24
paste input "******"
type input "**********"
click at [542, 259] on div "ログイン" at bounding box center [583, 255] width 117 height 17
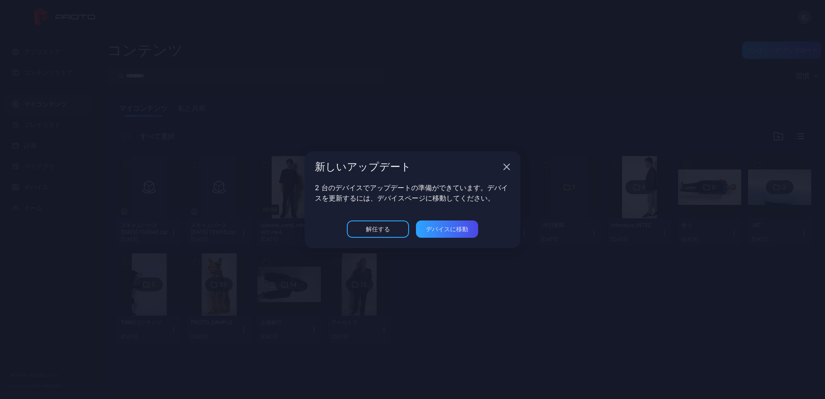
click at [505, 166] on icon "button" at bounding box center [506, 166] width 7 height 7
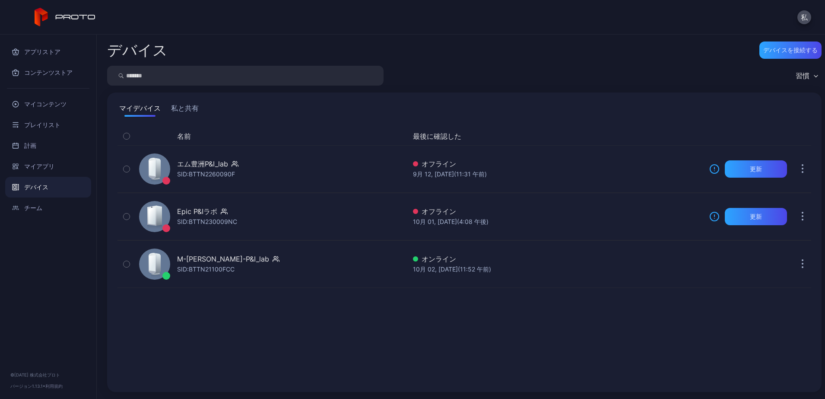
click at [797, 22] on div "私" at bounding box center [412, 17] width 825 height 35
click at [807, 16] on button "私" at bounding box center [804, 17] width 14 height 14
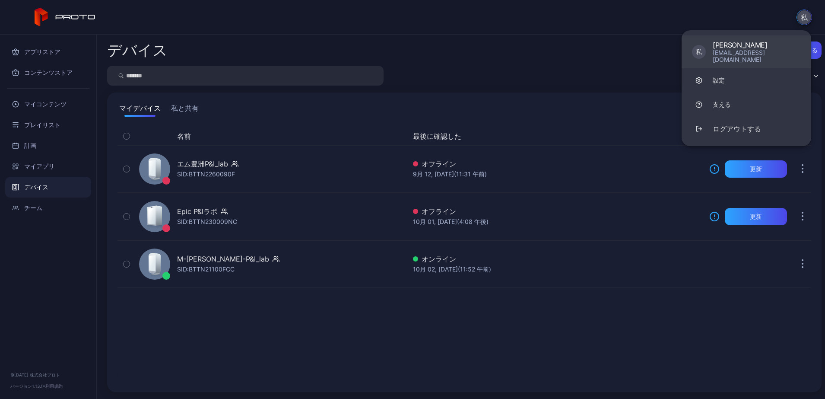
click at [743, 54] on div "[EMAIL_ADDRESS][DOMAIN_NAME]" at bounding box center [756, 56] width 88 height 14
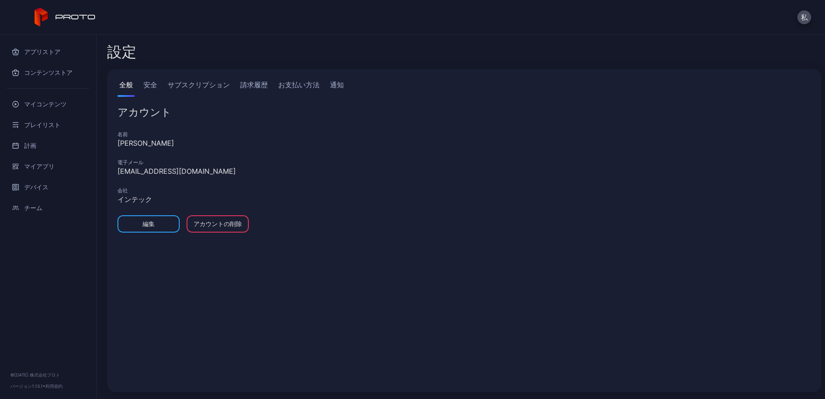
click at [124, 142] on div "[PERSON_NAME]" at bounding box center [463, 143] width 693 height 10
click at [114, 146] on div "General Security Subscriptions Billing History Payment Methods Notifications Ac…" at bounding box center [464, 230] width 714 height 323
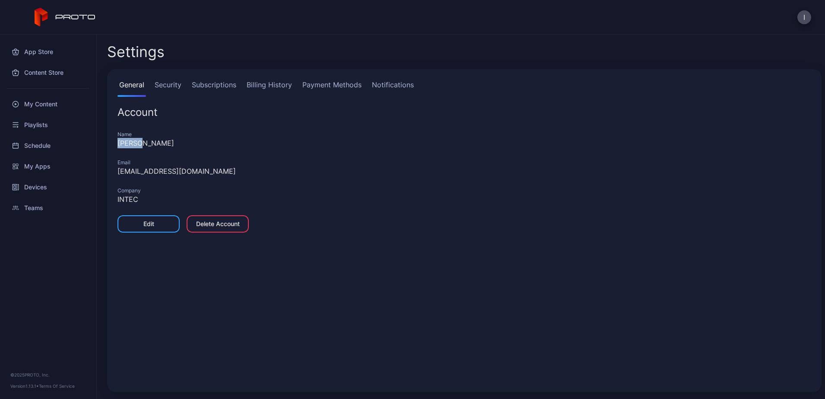
click at [114, 146] on div "General Security Subscriptions Billing History Payment Methods Notifications Ac…" at bounding box center [464, 230] width 714 height 323
copy div "[PERSON_NAME]"
